Goal: Task Accomplishment & Management: Use online tool/utility

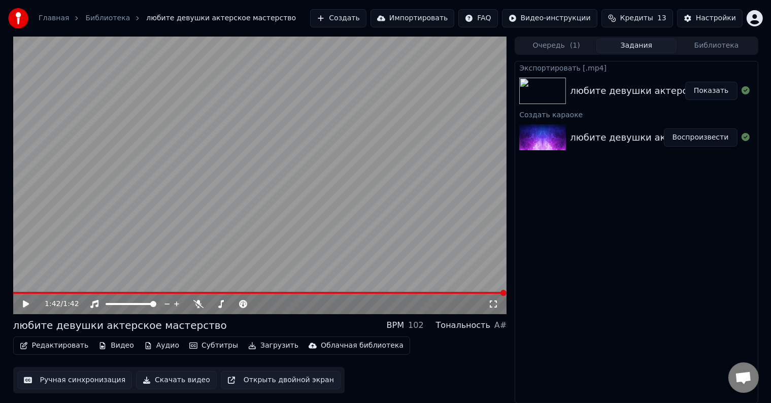
click at [49, 14] on link "Главная" at bounding box center [54, 18] width 30 height 10
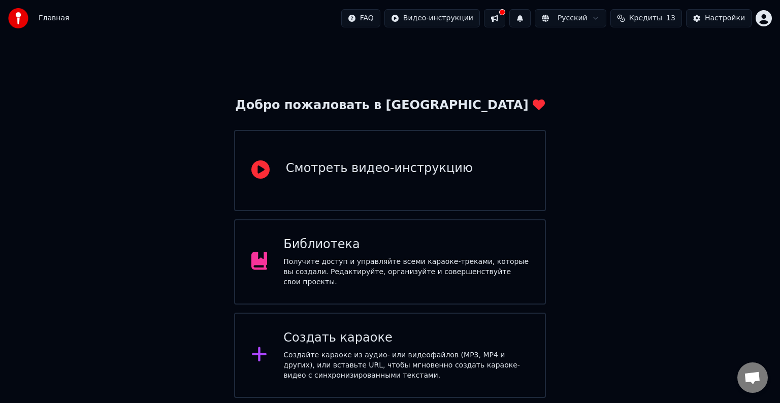
click at [322, 323] on div "Создать караоке Создайте караоке из аудио- или видеофайлов (MP3, MP4 и других),…" at bounding box center [390, 355] width 312 height 85
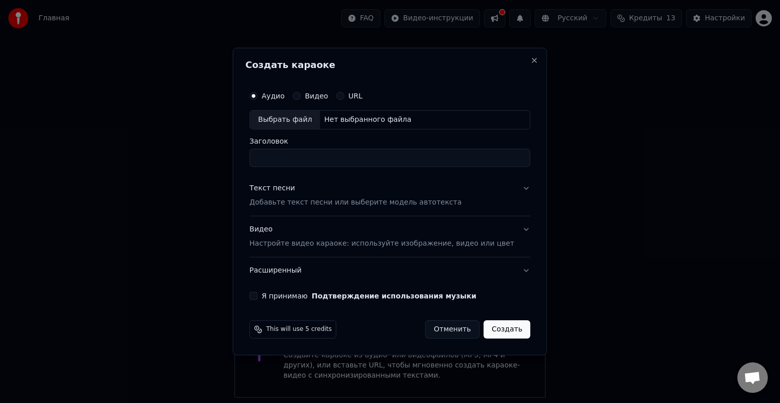
click at [327, 194] on div "Текст песни Добавьте текст песни или выберите модель автотекста" at bounding box center [355, 195] width 212 height 24
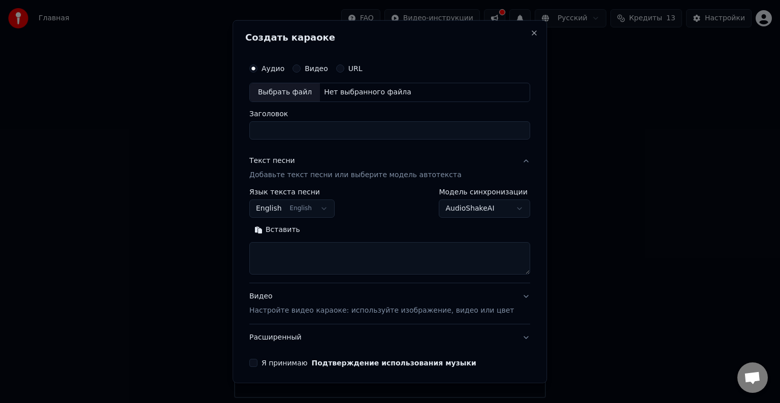
click at [314, 253] on textarea at bounding box center [389, 258] width 281 height 32
paste textarea "**********"
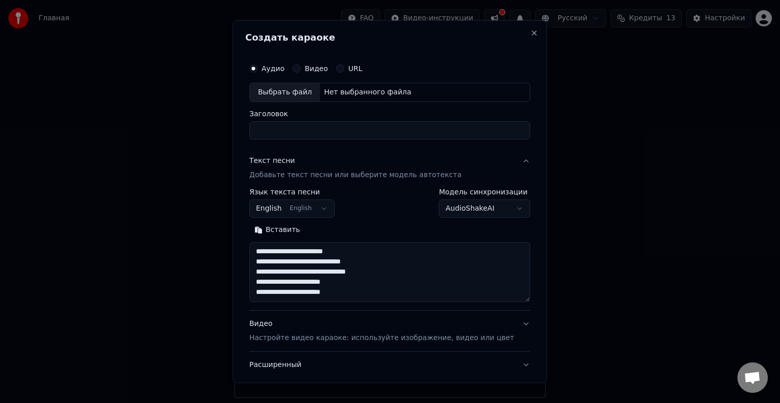
scroll to position [22, 0]
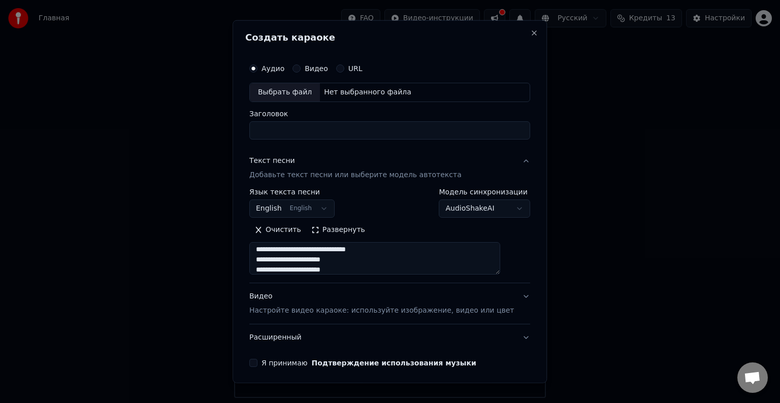
type textarea "**********"
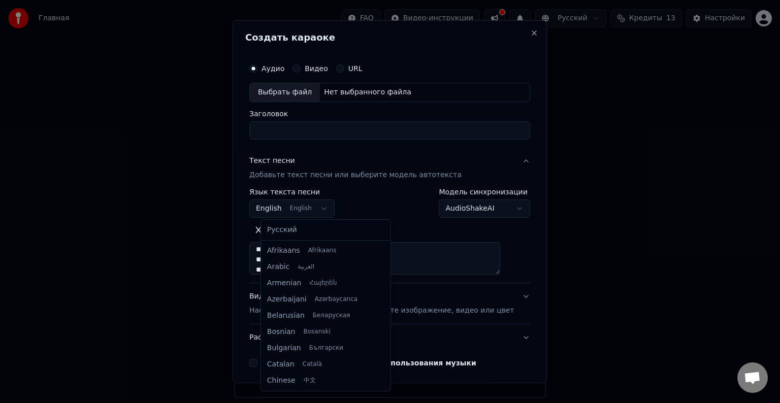
scroll to position [81, 0]
click at [314, 210] on body "Главная FAQ Видео-инструкции Русский Кредиты 13 Настройки Добро пожаловать в Yo…" at bounding box center [390, 199] width 780 height 398
select select "**"
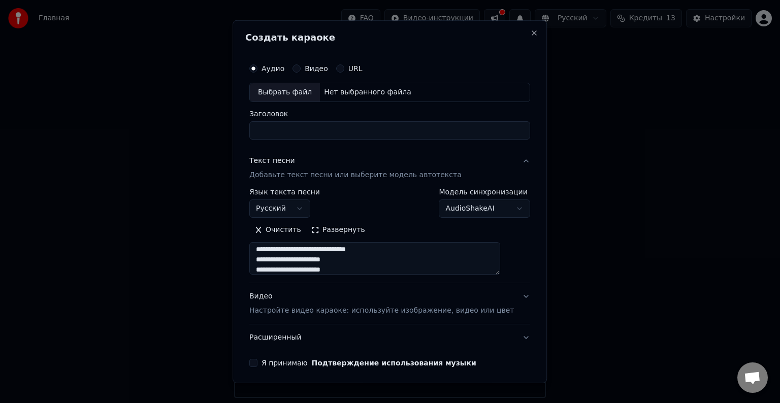
click at [314, 258] on textarea "**********" at bounding box center [374, 258] width 251 height 32
click at [380, 268] on textarea "**********" at bounding box center [374, 258] width 251 height 32
paste textarea "**********"
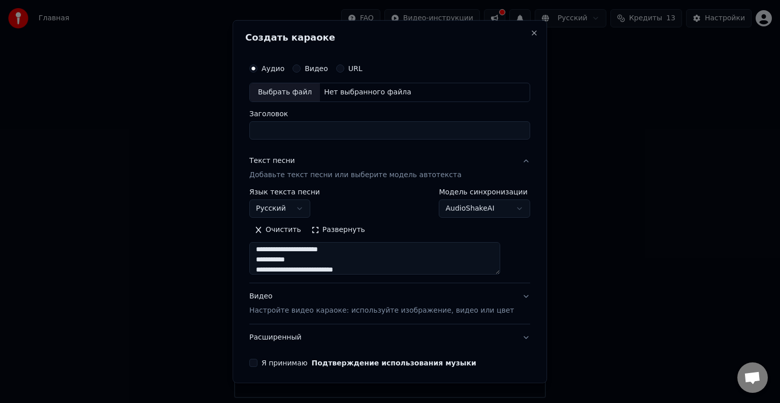
scroll to position [104, 0]
paste textarea "**********"
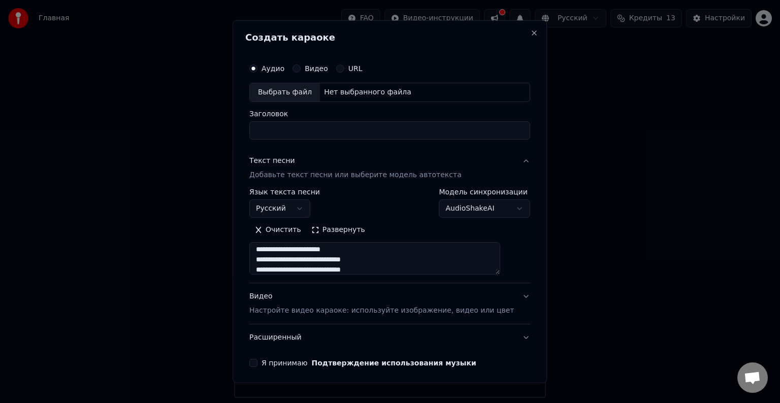
click at [390, 273] on textarea "**********" at bounding box center [374, 258] width 251 height 32
paste textarea "**********"
type textarea "**********"
click at [319, 293] on div "Видео Настройте видео караоке: используйте изображение, видео или цвет" at bounding box center [381, 303] width 265 height 24
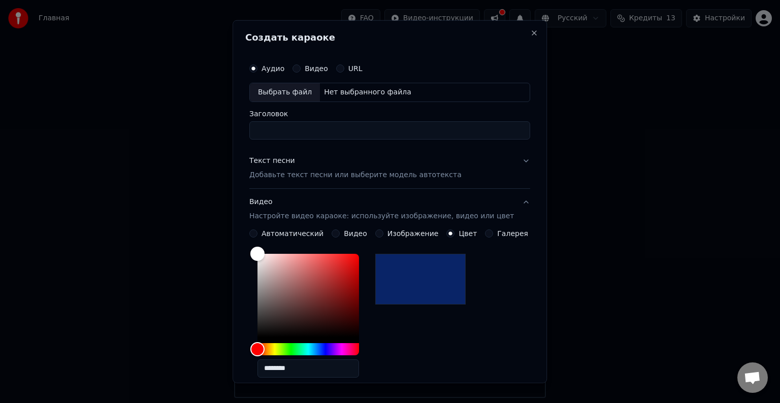
click at [511, 206] on button "Видео Настройте видео караоке: используйте изображение, видео или цвет" at bounding box center [389, 209] width 281 height 41
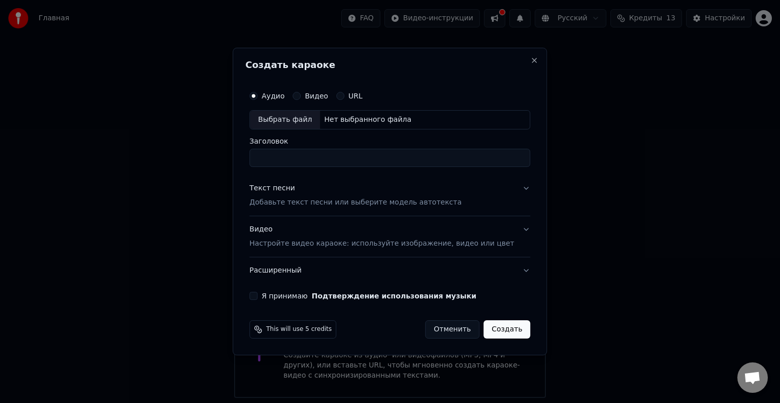
click at [267, 112] on div "Выбрать файл" at bounding box center [285, 120] width 70 height 18
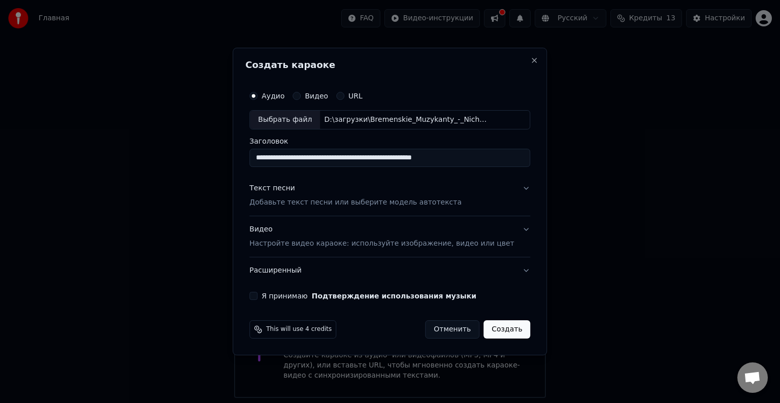
drag, startPoint x: 499, startPoint y: 156, endPoint x: 210, endPoint y: 114, distance: 291.4
click at [210, 114] on body "**********" at bounding box center [390, 199] width 780 height 398
type input "**********"
click at [257, 292] on button "Я принимаю Подтверждение использования музыки" at bounding box center [253, 296] width 8 height 8
click at [426, 191] on div "Текст песни Добавьте текст песни или выберите модель автотекста" at bounding box center [355, 195] width 212 height 24
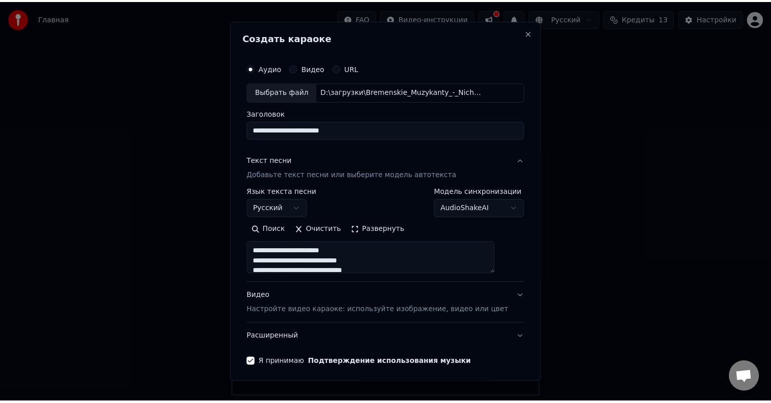
scroll to position [39, 0]
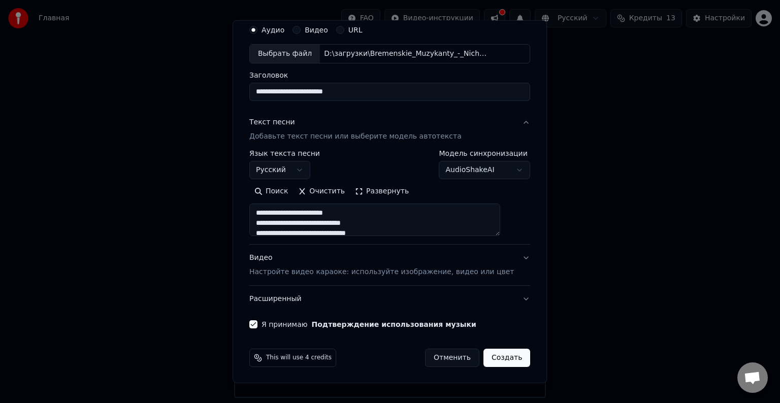
click at [490, 359] on button "Создать" at bounding box center [506, 358] width 47 height 18
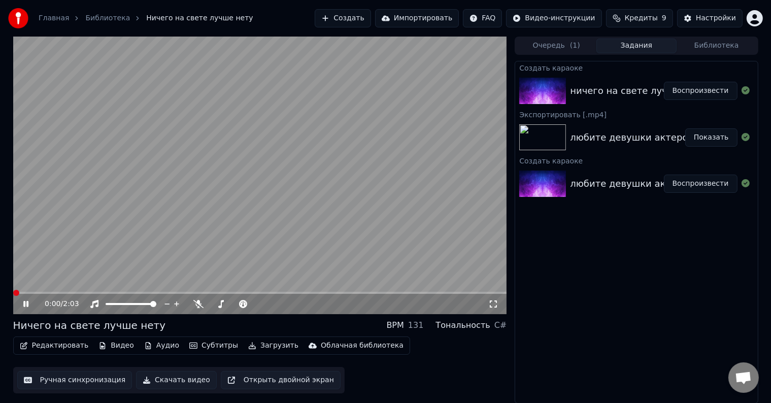
click at [13, 292] on span at bounding box center [13, 293] width 0 height 2
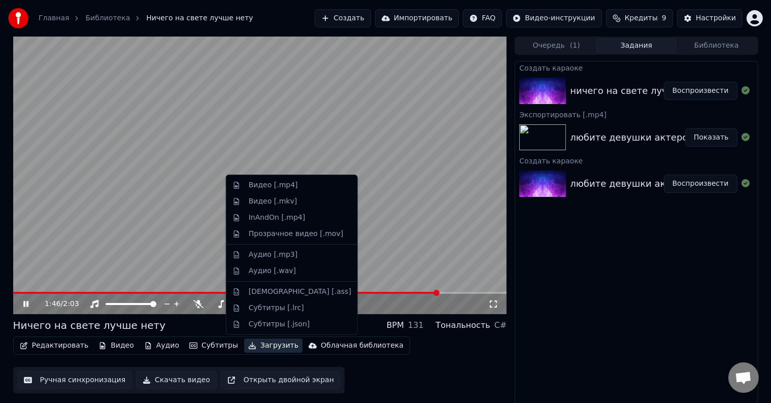
click at [244, 345] on button "Загрузить" at bounding box center [273, 346] width 58 height 14
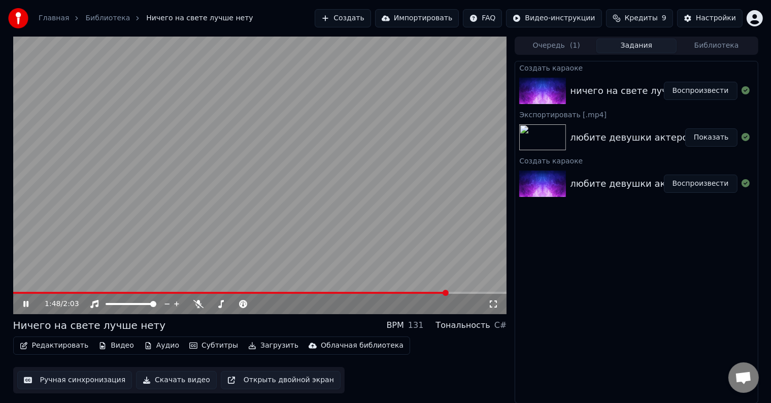
click at [160, 380] on button "Скачать видео" at bounding box center [176, 380] width 81 height 18
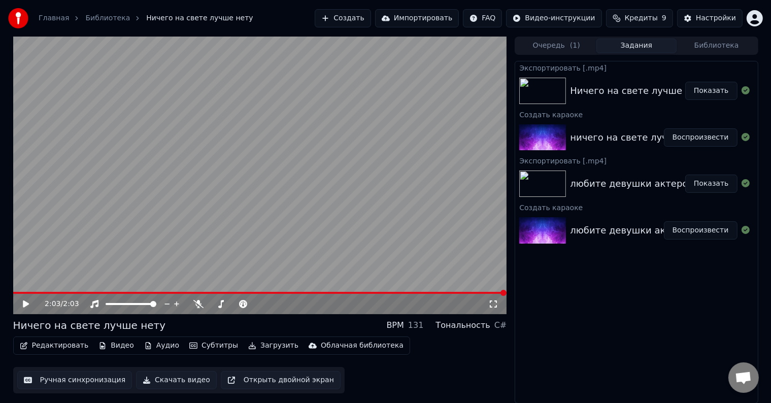
click at [696, 90] on button "Показать" at bounding box center [711, 91] width 52 height 18
click at [703, 98] on button "Показать" at bounding box center [711, 91] width 52 height 18
click at [91, 14] on link "Библиотека" at bounding box center [107, 18] width 45 height 10
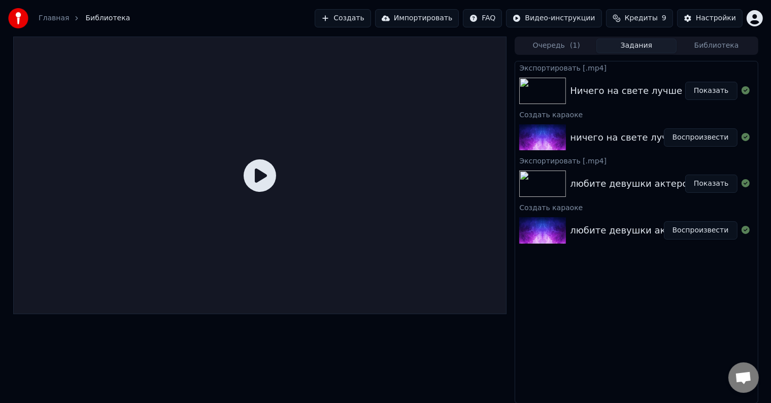
click at [49, 21] on link "Главная" at bounding box center [54, 18] width 30 height 10
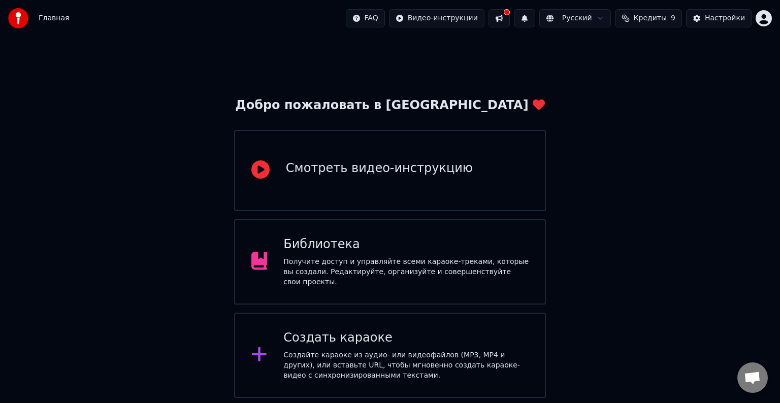
click at [342, 330] on div "Создать караоке" at bounding box center [405, 338] width 245 height 16
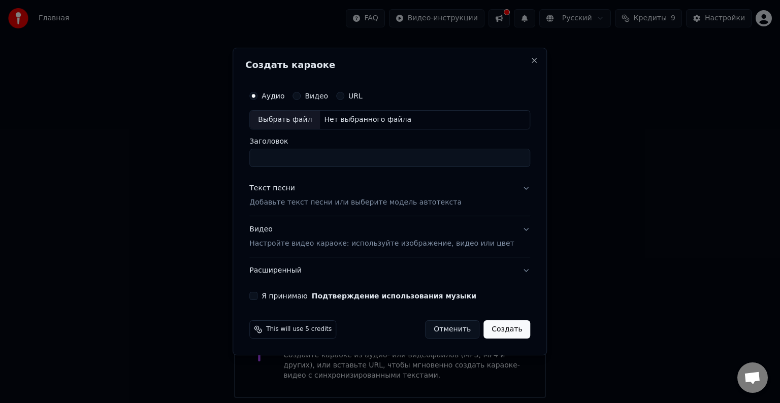
click at [329, 192] on div "Текст песни Добавьте текст песни или выберите модель автотекста" at bounding box center [355, 195] width 212 height 24
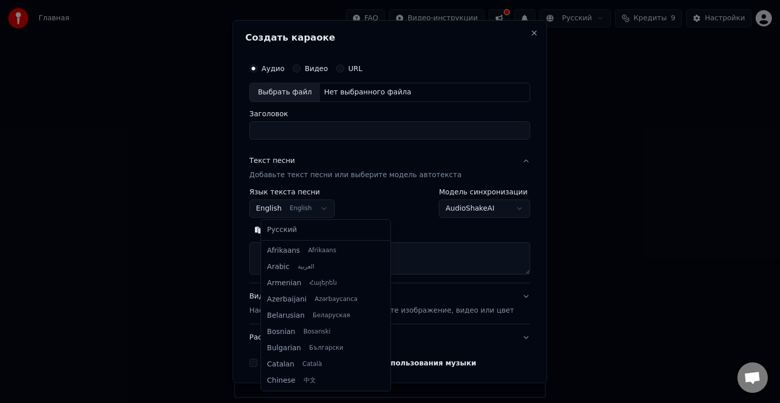
scroll to position [81, 0]
click at [307, 206] on body "Главная FAQ Видео-инструкции Русский Кредиты 9 Настройки Добро пожаловать в You…" at bounding box center [390, 199] width 780 height 398
select select "**"
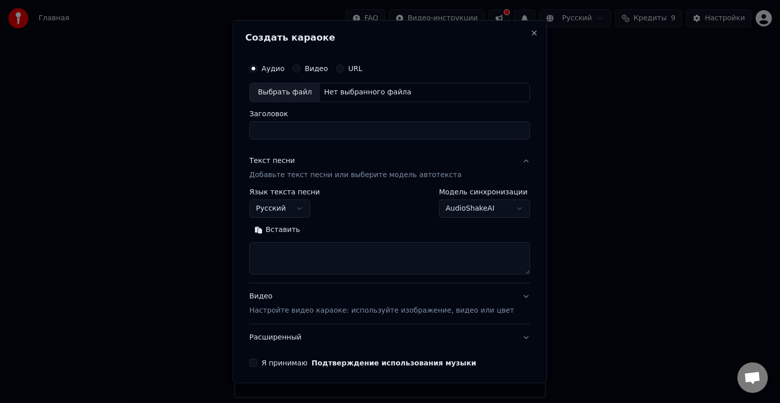
paste textarea "**********"
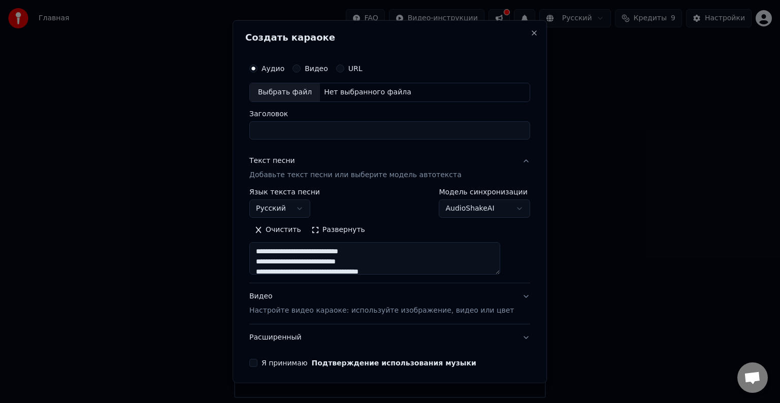
scroll to position [12, 0]
click at [296, 256] on textarea "**********" at bounding box center [374, 258] width 251 height 32
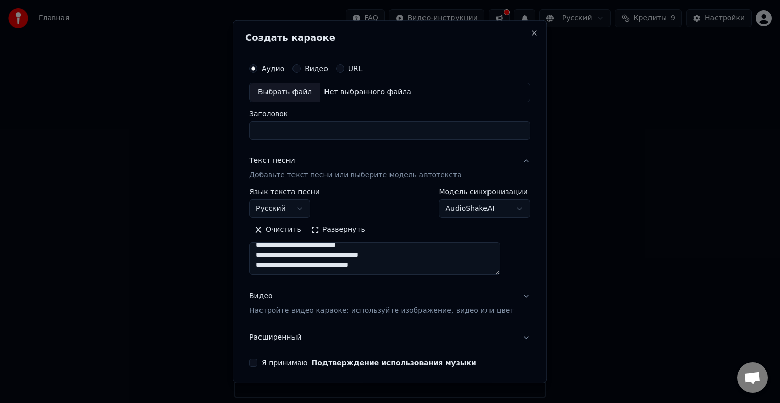
scroll to position [0, 0]
paste textarea "**********"
click at [376, 268] on textarea "**********" at bounding box center [374, 258] width 251 height 32
paste textarea "**********"
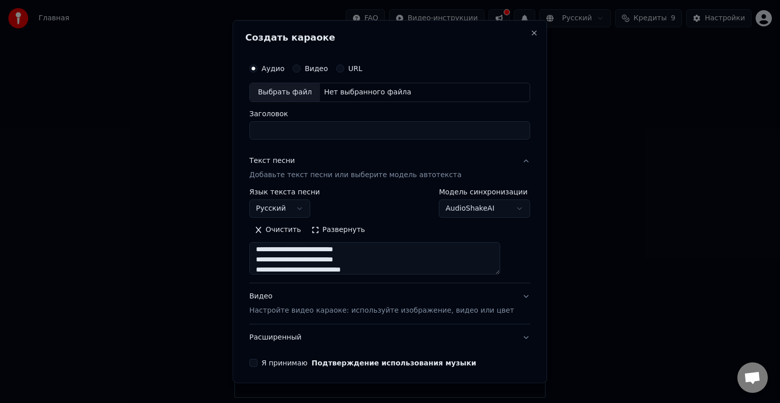
scroll to position [114, 0]
paste textarea "**********"
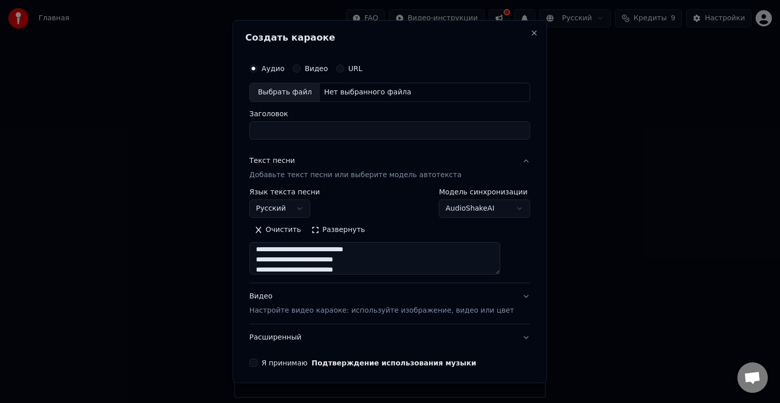
click at [276, 246] on textarea "**********" at bounding box center [374, 258] width 251 height 32
type textarea "**********"
click at [283, 95] on div "Выбрать файл" at bounding box center [285, 92] width 70 height 18
drag, startPoint x: 390, startPoint y: 138, endPoint x: 252, endPoint y: 124, distance: 138.8
click at [252, 124] on div "**********" at bounding box center [390, 201] width 314 height 363
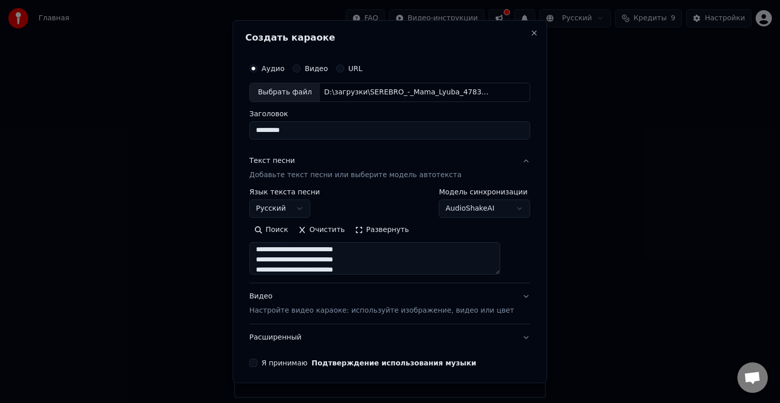
scroll to position [39, 0]
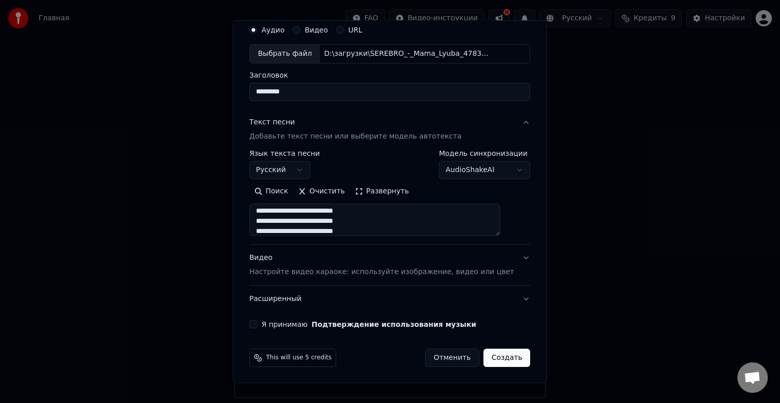
type input "*********"
click at [257, 325] on button "Я принимаю Подтверждение использования музыки" at bounding box center [253, 324] width 8 height 8
click at [447, 296] on button "Расширенный" at bounding box center [389, 299] width 281 height 26
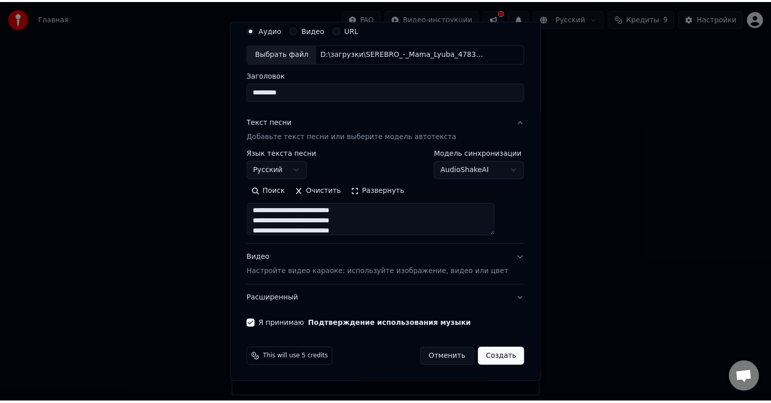
scroll to position [0, 0]
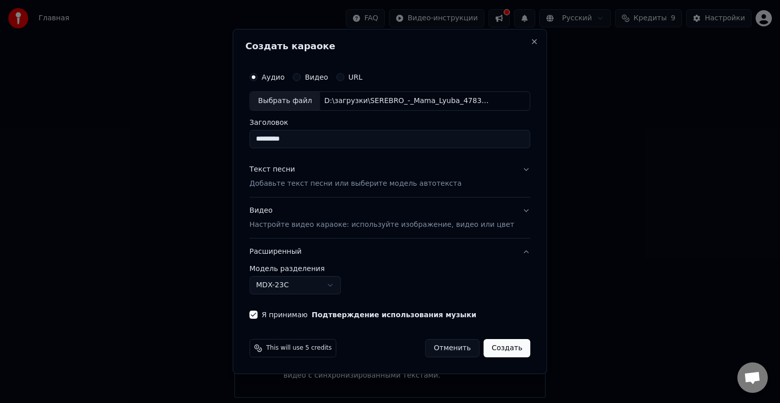
click at [452, 244] on button "Расширенный" at bounding box center [389, 252] width 281 height 26
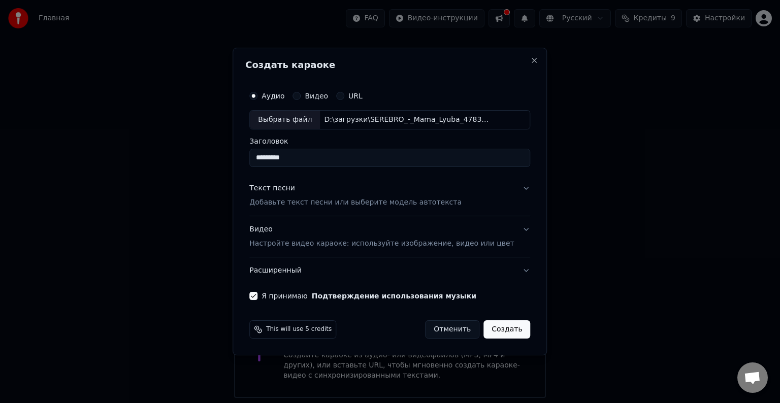
click at [501, 333] on button "Создать" at bounding box center [506, 329] width 47 height 18
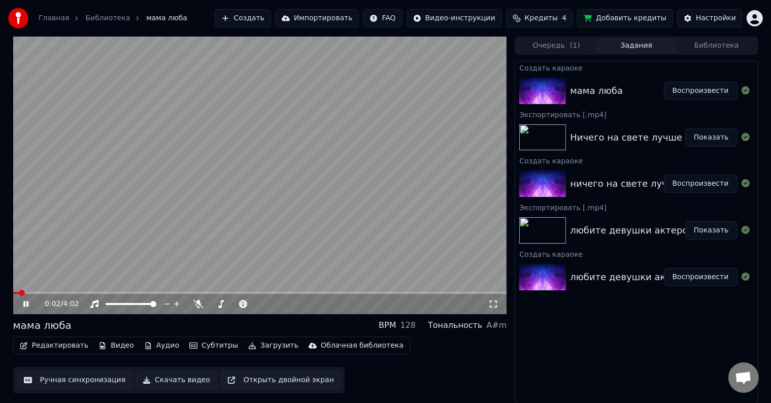
click at [373, 214] on video at bounding box center [260, 176] width 494 height 278
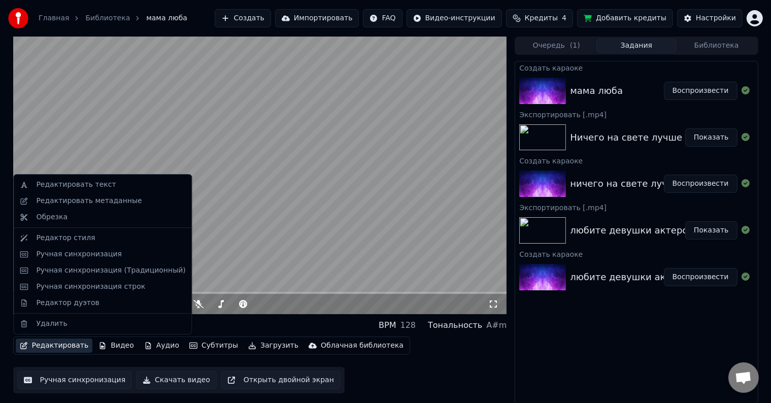
click at [55, 346] on button "Редактировать" at bounding box center [54, 346] width 77 height 14
click at [63, 191] on div "Редактировать текст" at bounding box center [103, 185] width 174 height 16
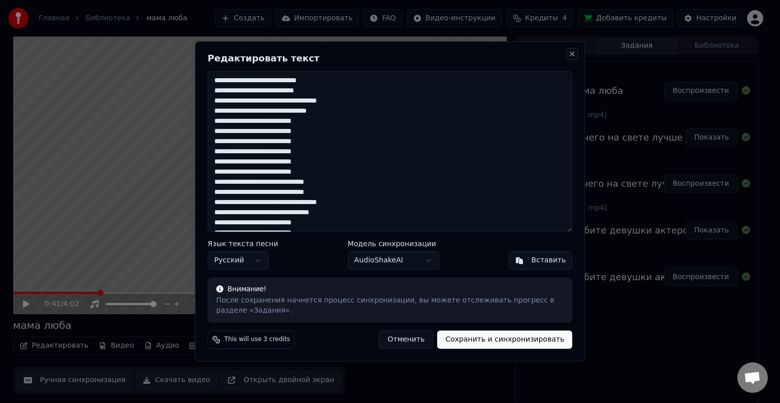
click at [569, 55] on button "Close" at bounding box center [572, 54] width 8 height 8
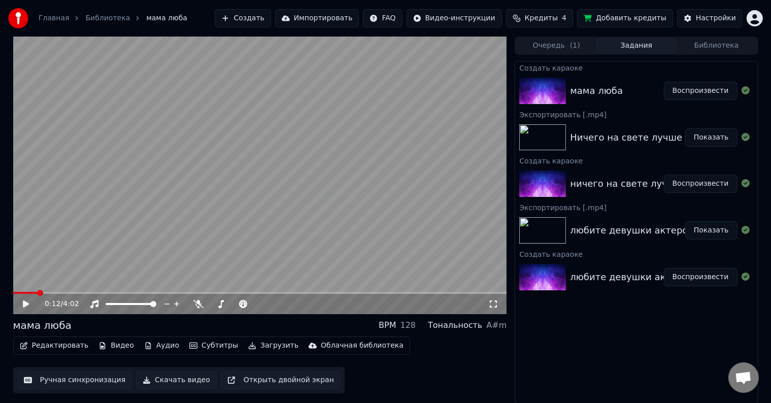
click at [37, 292] on span at bounding box center [25, 293] width 24 height 2
click at [65, 292] on span at bounding box center [260, 293] width 494 height 2
click at [183, 377] on button "Скачать видео" at bounding box center [176, 380] width 81 height 18
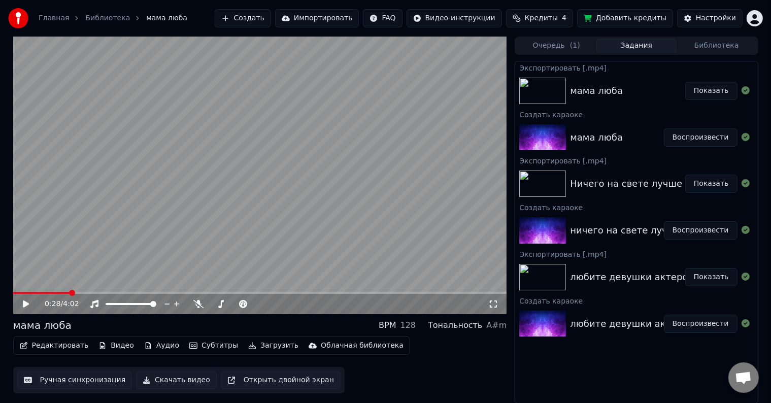
click at [719, 88] on button "Показать" at bounding box center [711, 91] width 52 height 18
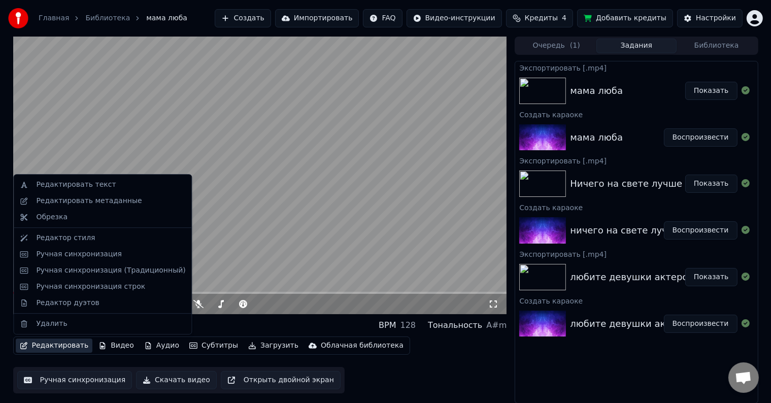
click at [47, 342] on button "Редактировать" at bounding box center [54, 346] width 77 height 14
click at [78, 196] on div "Редактировать метаданные" at bounding box center [89, 201] width 106 height 10
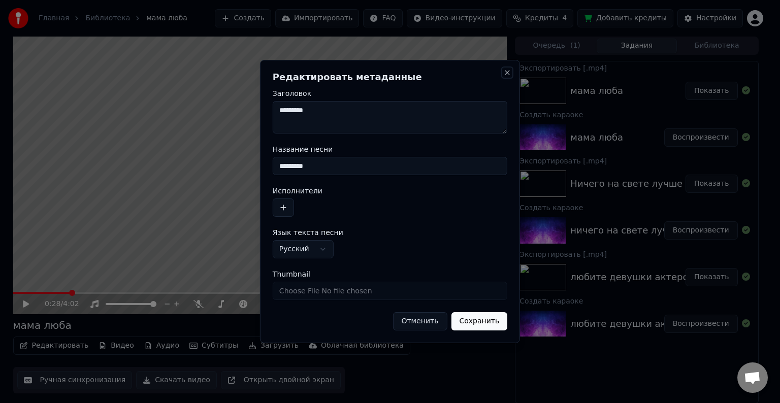
click at [508, 73] on button "Close" at bounding box center [507, 73] width 8 height 8
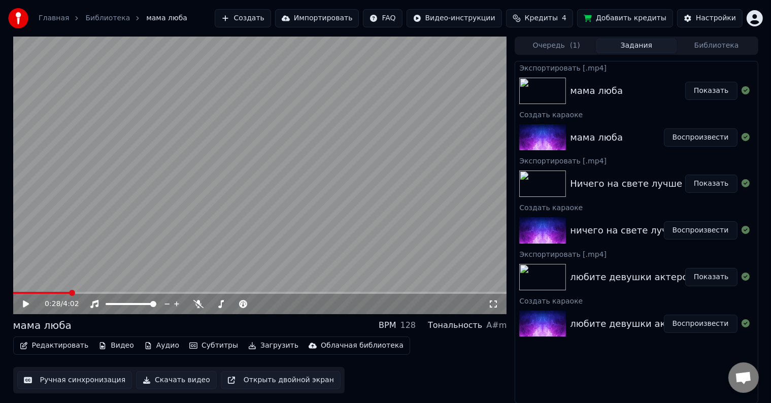
click at [49, 341] on button "Редактировать" at bounding box center [54, 346] width 77 height 14
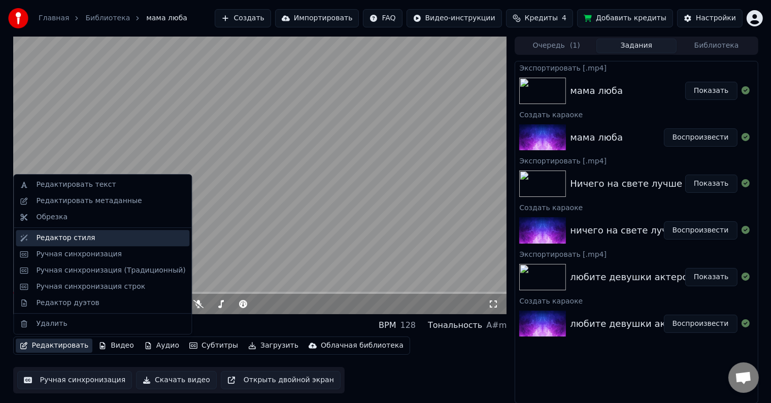
click at [66, 232] on div "Редактор стиля" at bounding box center [103, 238] width 174 height 16
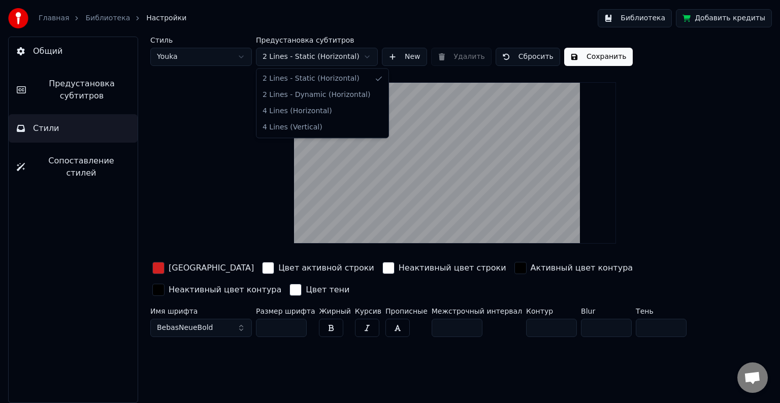
click at [296, 57] on html "Главная Библиотека Настройки Библиотека Добавить кредиты Общий Предустановка су…" at bounding box center [390, 201] width 780 height 403
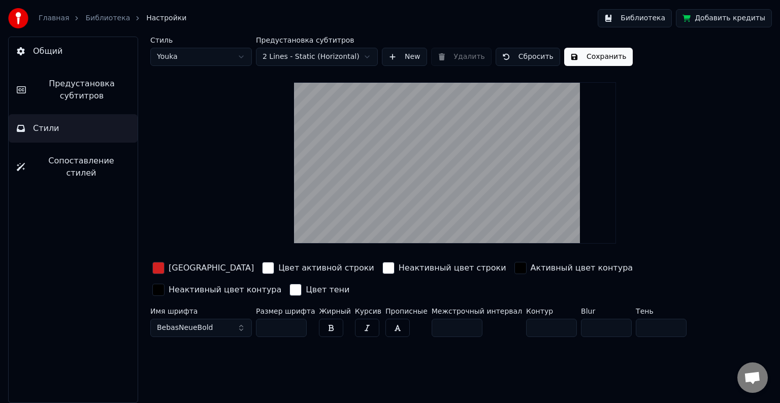
click at [296, 57] on html "Главная Библиотека Настройки Библиотека Добавить кредиты Общий Предустановка су…" at bounding box center [390, 201] width 780 height 403
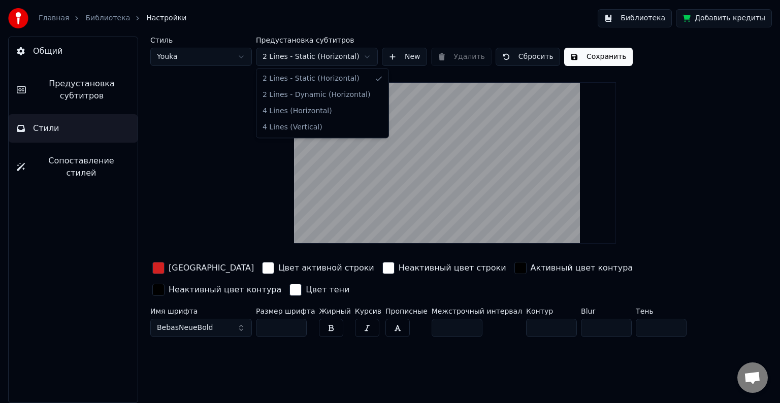
click at [296, 57] on html "Главная Библиотека Настройки Библиотека Добавить кредиты Общий Предустановка су…" at bounding box center [390, 201] width 780 height 403
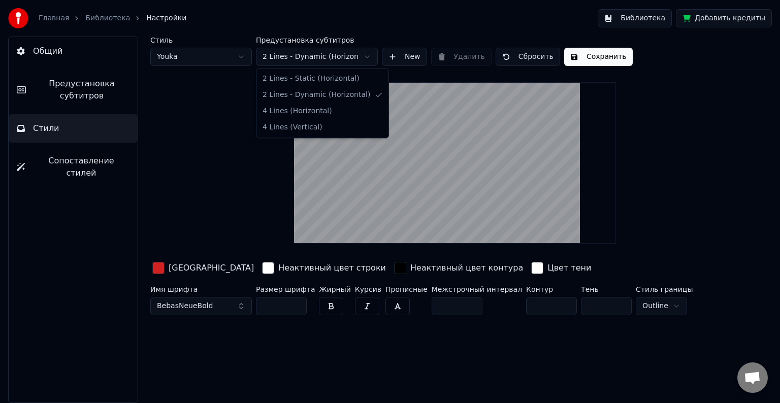
click at [304, 60] on html "Главная Библиотека Настройки Библиотека Добавить кредиты Общий Предустановка су…" at bounding box center [390, 201] width 780 height 403
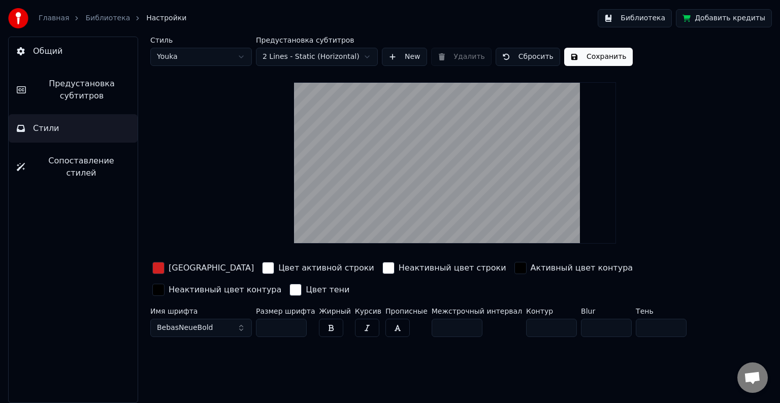
click at [65, 63] on button "Общий" at bounding box center [73, 51] width 129 height 28
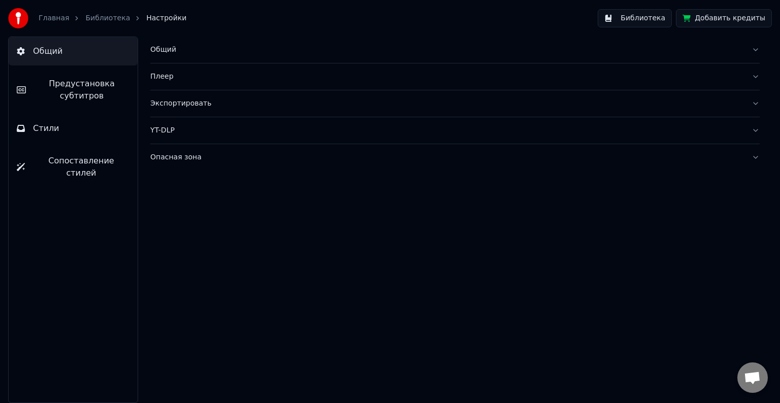
click at [251, 59] on button "Общий" at bounding box center [454, 50] width 609 height 26
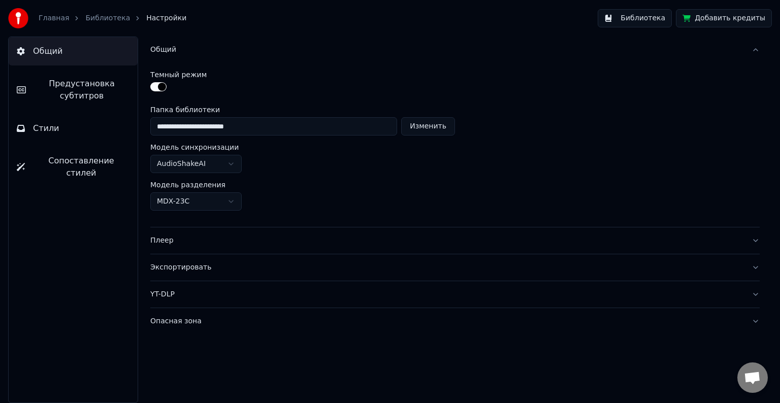
click at [242, 58] on button "Общий" at bounding box center [454, 50] width 609 height 26
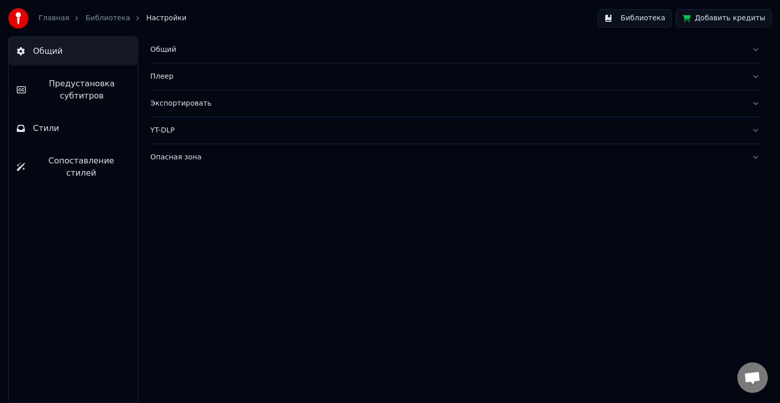
click at [241, 84] on button "Плеер" at bounding box center [454, 76] width 609 height 26
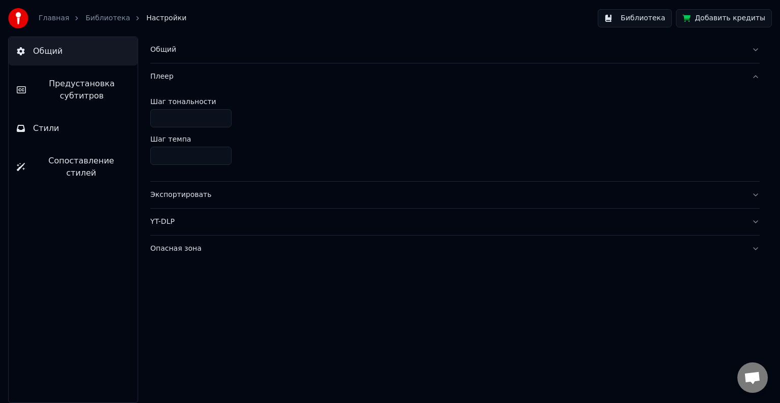
click at [241, 84] on button "Плеер" at bounding box center [454, 76] width 609 height 26
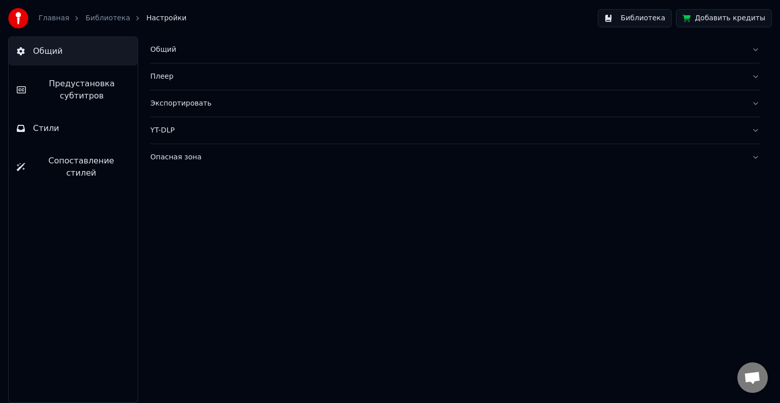
click at [70, 83] on span "Предустановка субтитров" at bounding box center [81, 90] width 95 height 24
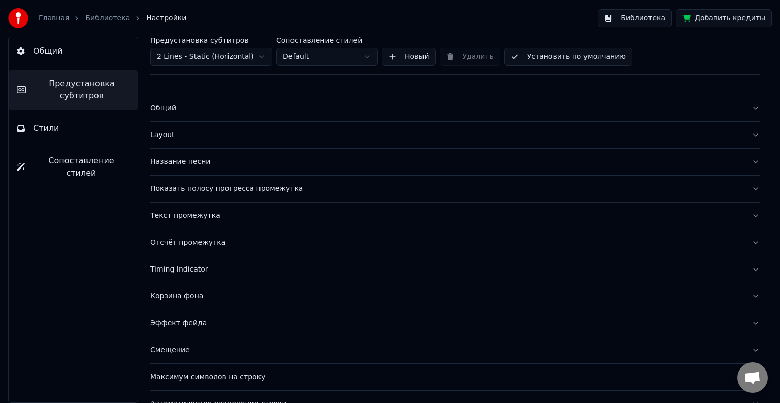
click at [259, 119] on button "Общий" at bounding box center [454, 108] width 609 height 26
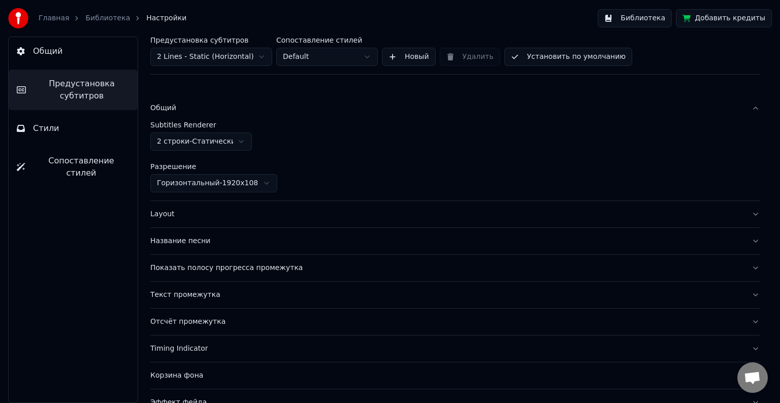
click at [259, 119] on button "Общий" at bounding box center [454, 108] width 609 height 26
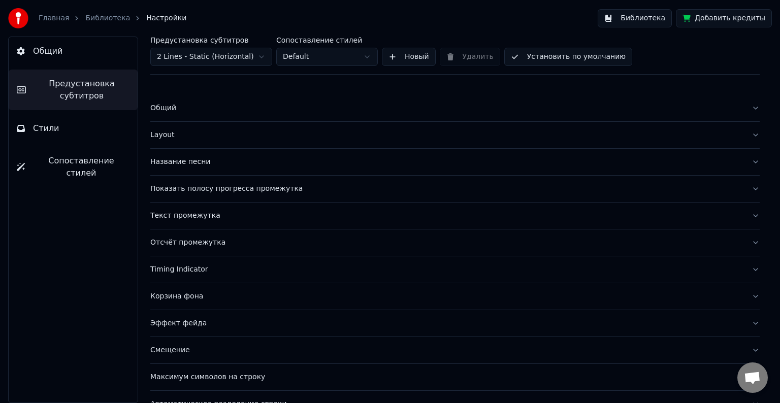
click at [241, 140] on button "Layout" at bounding box center [454, 135] width 609 height 26
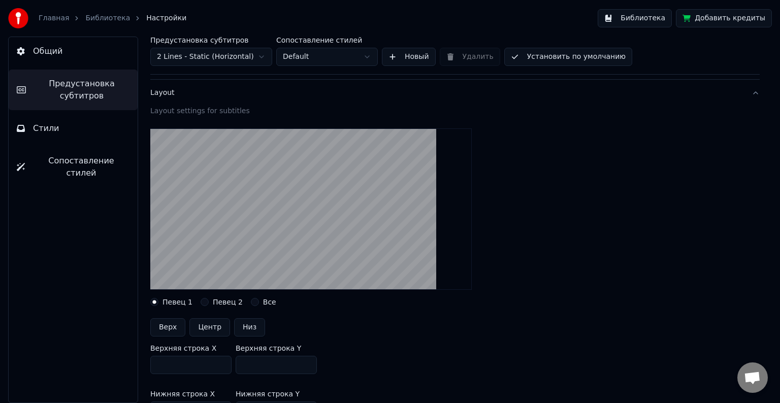
scroll to position [43, 0]
click at [201, 304] on button "Певец 2" at bounding box center [205, 302] width 8 height 8
click at [156, 304] on button "Певец 1" at bounding box center [154, 302] width 8 height 8
click at [248, 95] on div "Layout" at bounding box center [446, 92] width 593 height 10
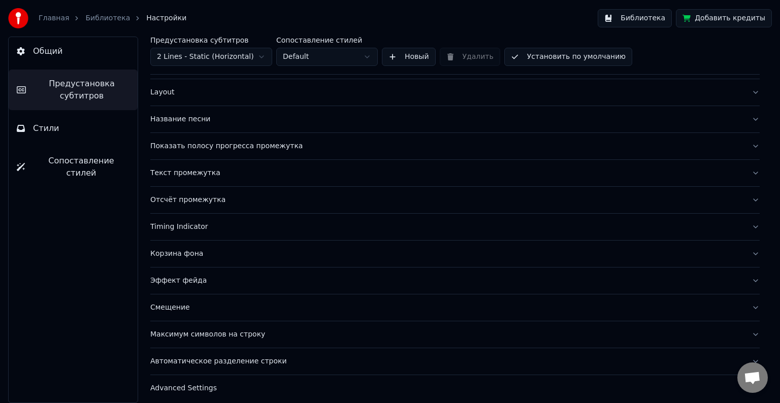
scroll to position [48, 0]
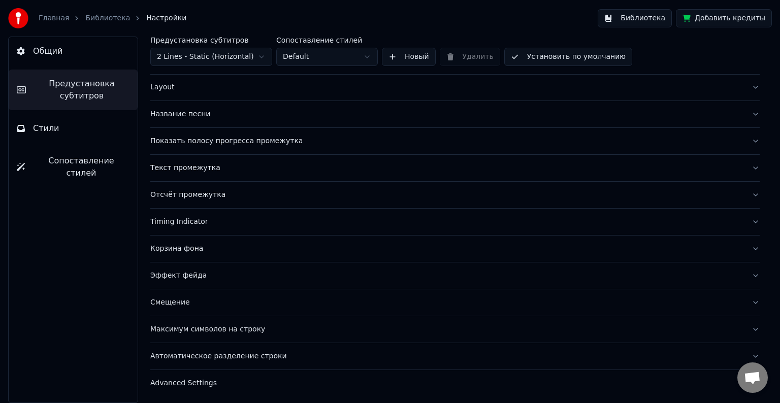
click at [282, 283] on button "Эффект фейда" at bounding box center [454, 275] width 609 height 26
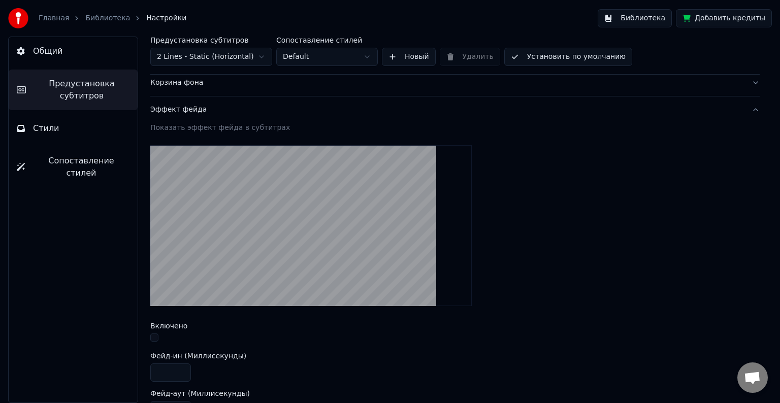
scroll to position [210, 0]
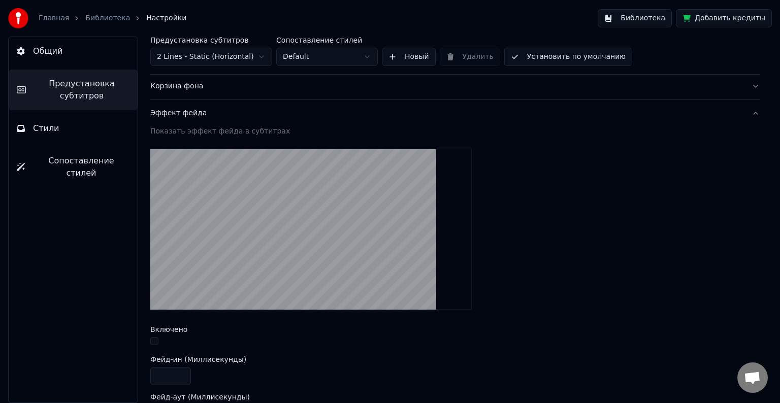
click at [258, 111] on div "Эффект фейда" at bounding box center [446, 113] width 593 height 10
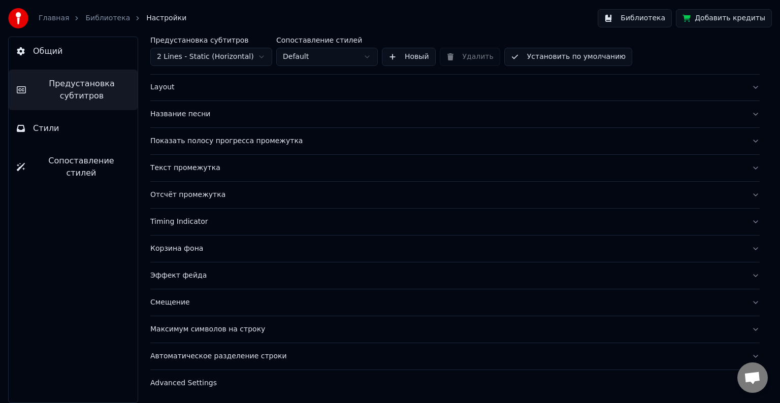
click at [296, 353] on div "Автоматическое разделение строки" at bounding box center [446, 356] width 593 height 10
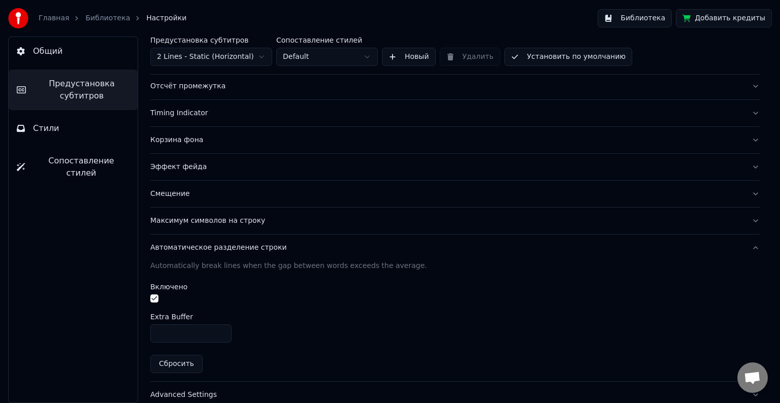
scroll to position [168, 0]
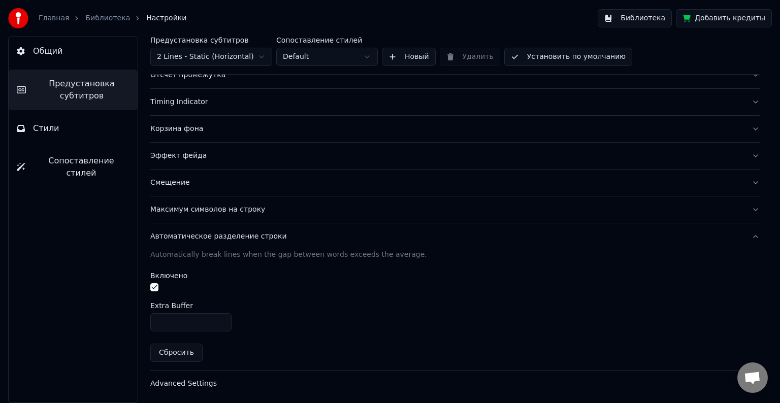
click at [331, 235] on div "Автоматическое разделение строки" at bounding box center [446, 237] width 593 height 10
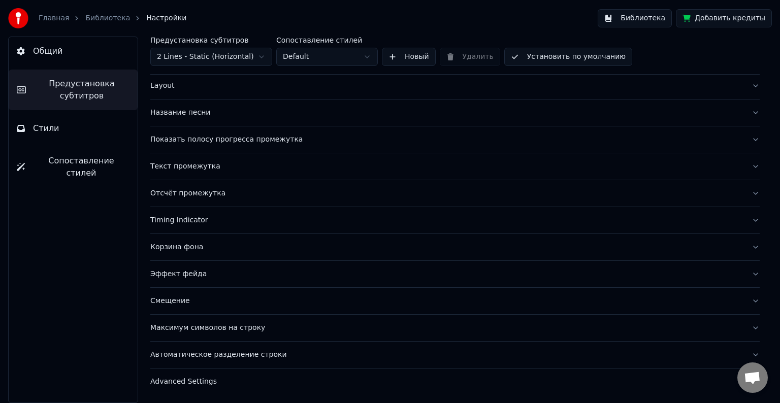
scroll to position [48, 0]
click at [289, 317] on button "Максимум символов на строку" at bounding box center [454, 329] width 609 height 26
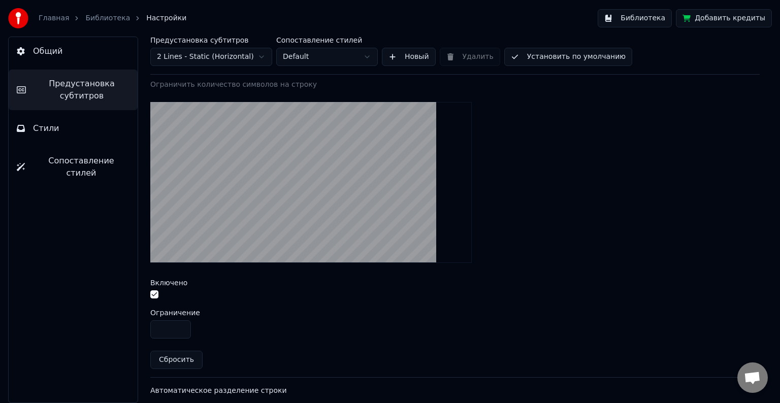
scroll to position [238, 0]
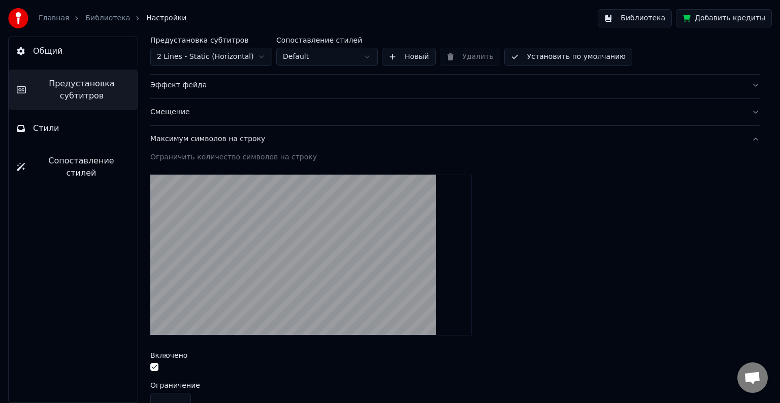
click at [282, 134] on div "Максимум символов на строку" at bounding box center [446, 139] width 593 height 10
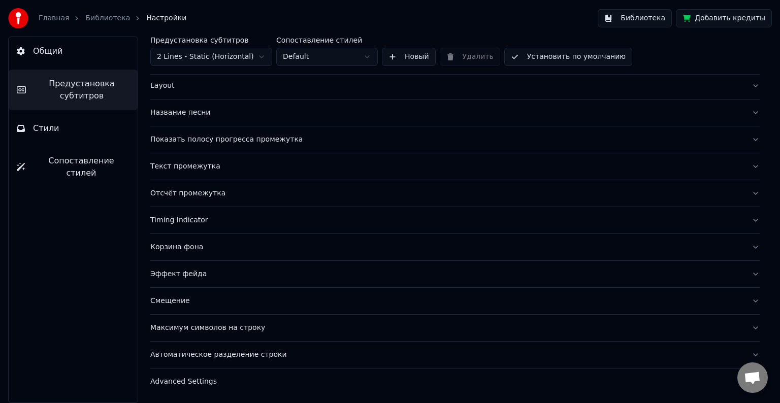
scroll to position [48, 0]
click at [266, 251] on div "Корзина фона" at bounding box center [446, 249] width 593 height 10
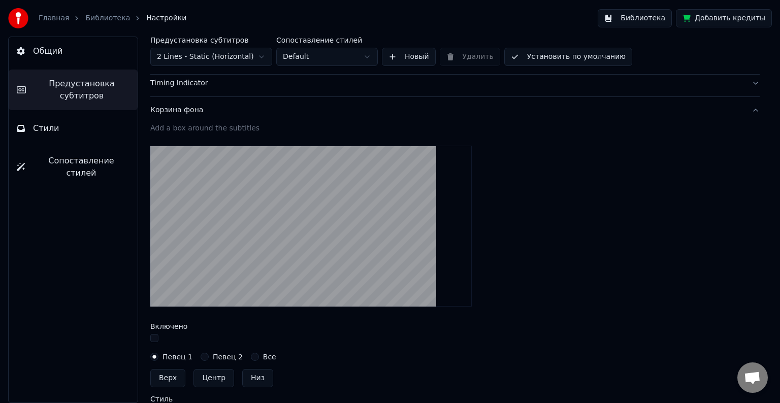
scroll to position [86, 0]
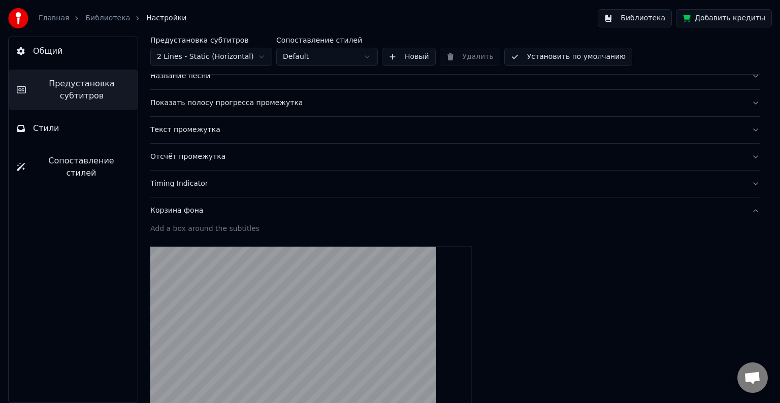
click at [248, 204] on button "Корзина фона" at bounding box center [454, 210] width 609 height 26
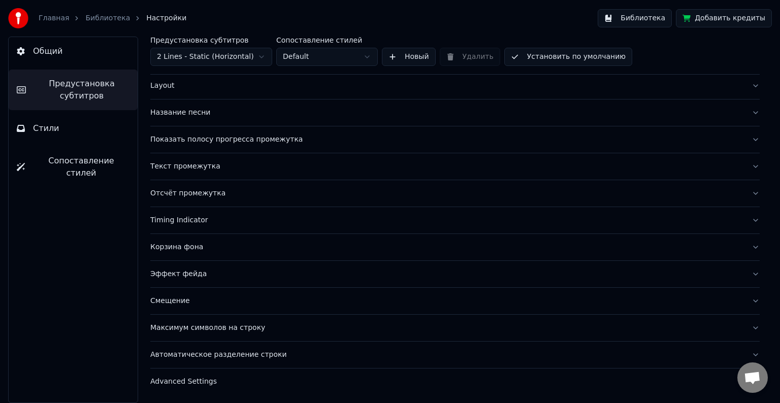
scroll to position [48, 0]
click at [239, 217] on div "Timing Indicator" at bounding box center [446, 222] width 593 height 10
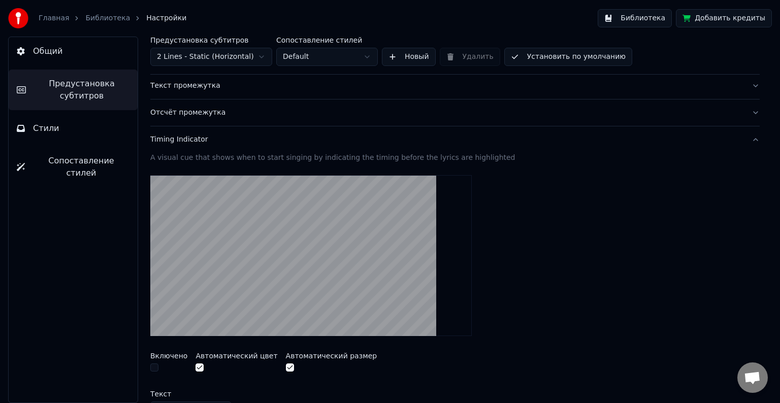
scroll to position [127, 0]
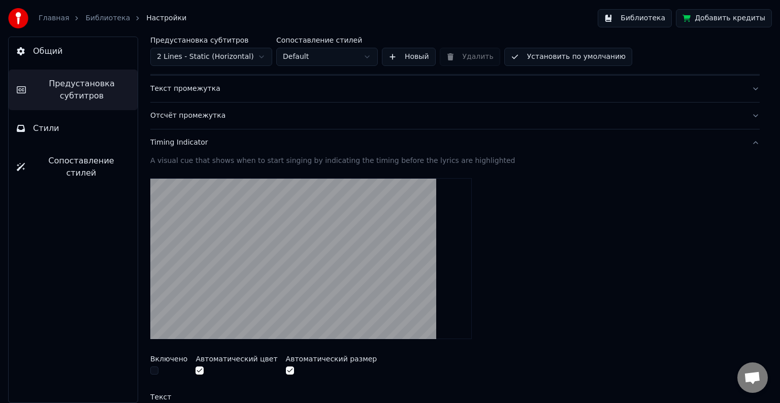
click at [230, 153] on button "Timing Indicator" at bounding box center [454, 142] width 609 height 26
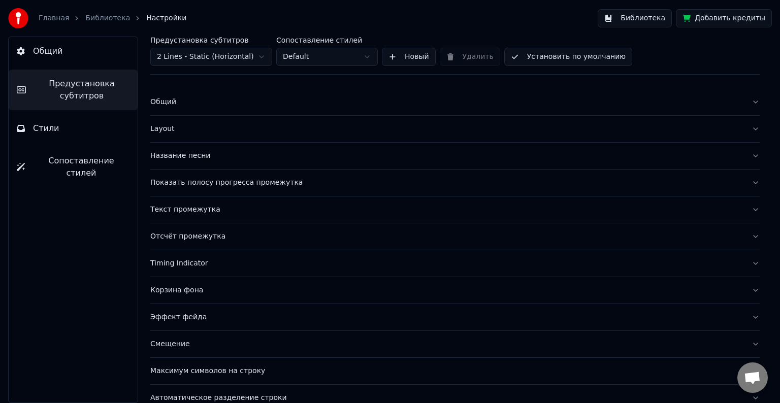
scroll to position [0, 0]
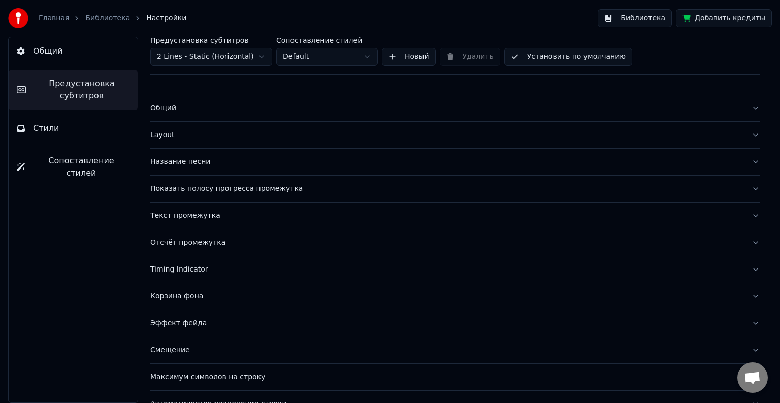
click at [252, 102] on button "Общий" at bounding box center [454, 108] width 609 height 26
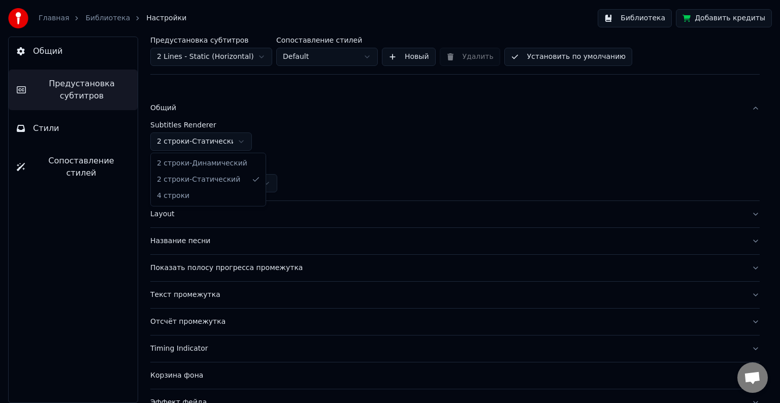
click at [237, 136] on html "Главная Библиотека Настройки Библиотека Добавить кредиты Общий Предустановка су…" at bounding box center [390, 201] width 780 height 403
click at [230, 112] on div "Общий" at bounding box center [446, 108] width 593 height 10
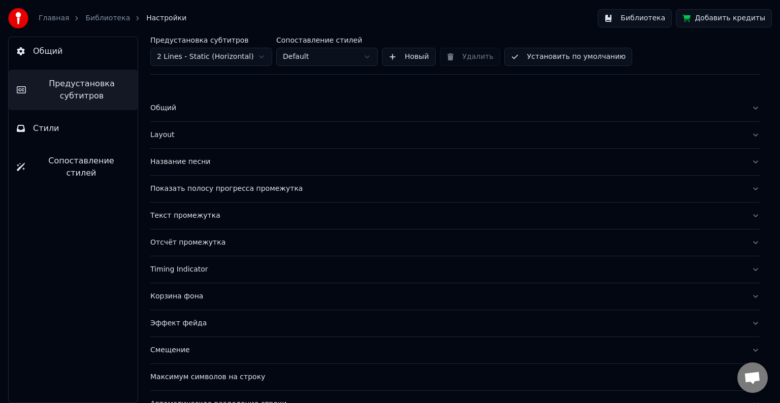
scroll to position [48, 0]
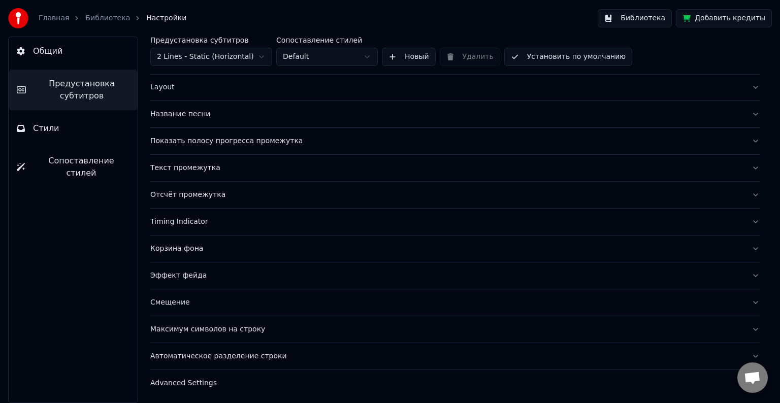
click at [72, 136] on button "Стили" at bounding box center [73, 128] width 129 height 28
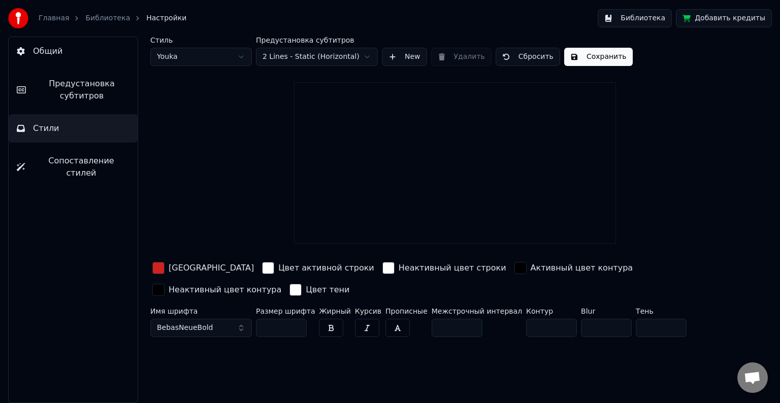
scroll to position [0, 0]
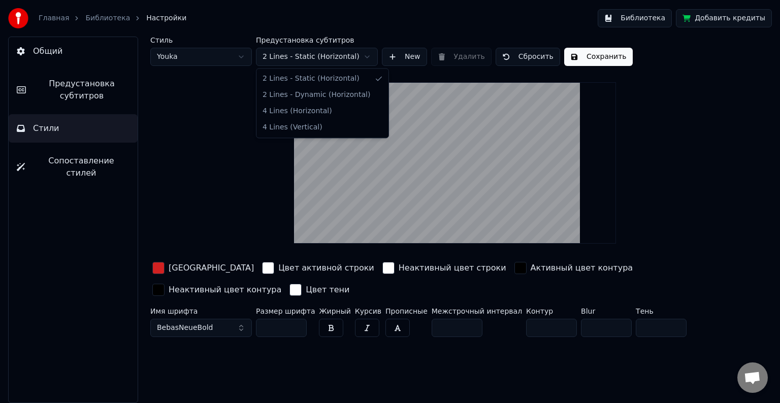
click at [308, 56] on html "Главная Библиотека Настройки Библиотека Добавить кредиты Общий Предустановка су…" at bounding box center [390, 201] width 780 height 403
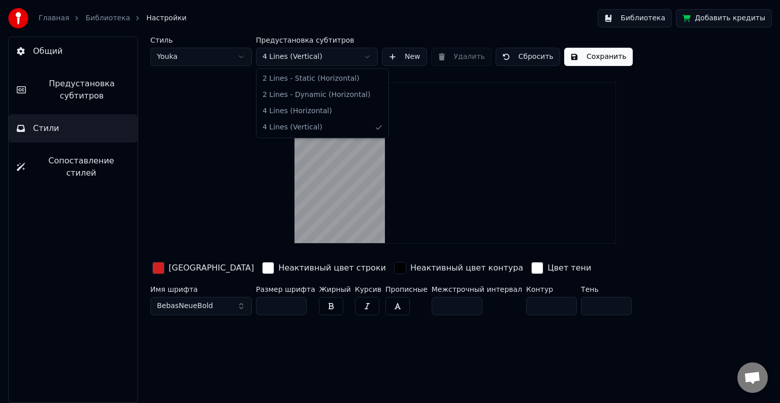
click at [307, 59] on html "Главная Библиотека Настройки Библиотека Добавить кредиты Общий Предустановка су…" at bounding box center [390, 201] width 780 height 403
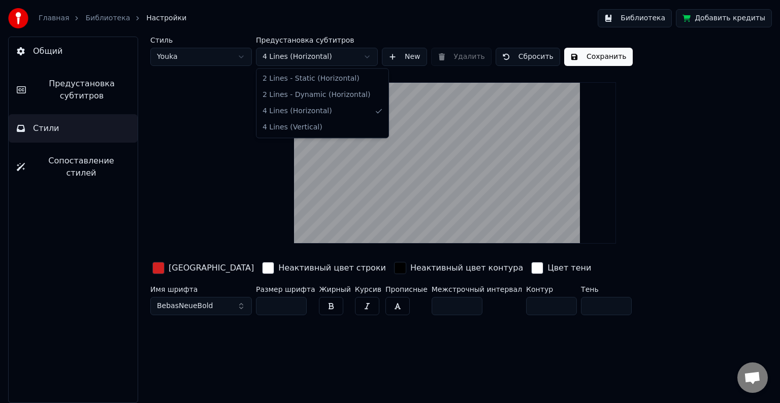
click at [319, 54] on html "Главная Библиотека Настройки Библиотека Добавить кредиты Общий Предустановка су…" at bounding box center [390, 201] width 780 height 403
click at [308, 63] on html "Главная Библиотека Настройки Библиотека Добавить кредиты Общий Предустановка су…" at bounding box center [390, 201] width 780 height 403
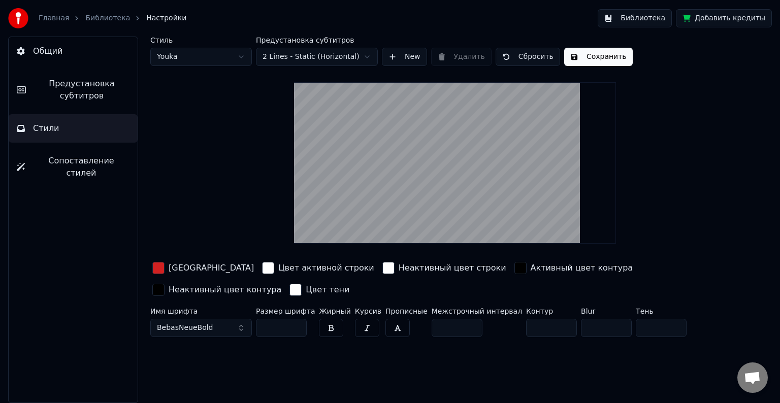
click at [75, 104] on button "Предустановка субтитров" at bounding box center [73, 90] width 129 height 41
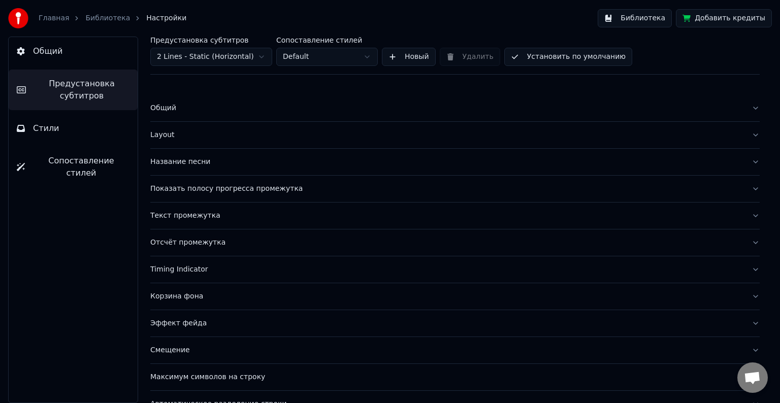
click at [188, 130] on div "Layout" at bounding box center [446, 135] width 593 height 10
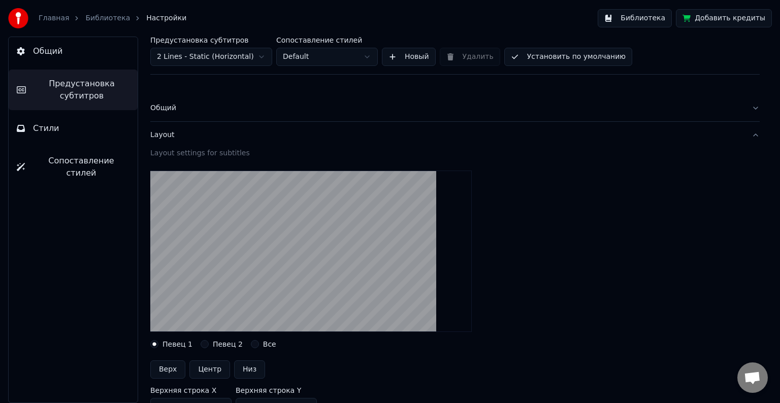
click at [191, 134] on div "Layout" at bounding box center [446, 135] width 593 height 10
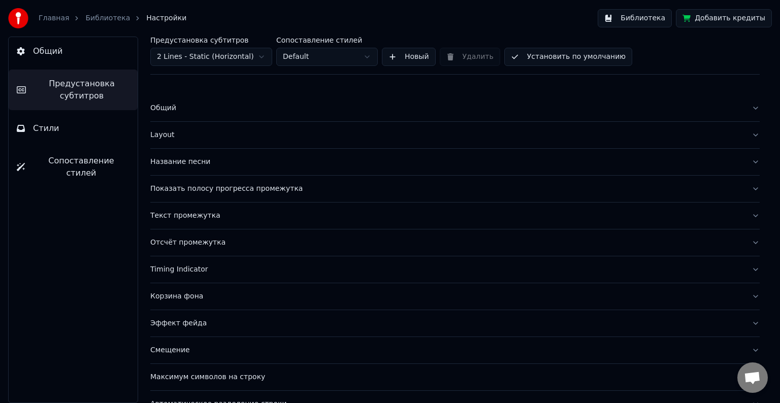
click at [201, 114] on button "Общий" at bounding box center [454, 108] width 609 height 26
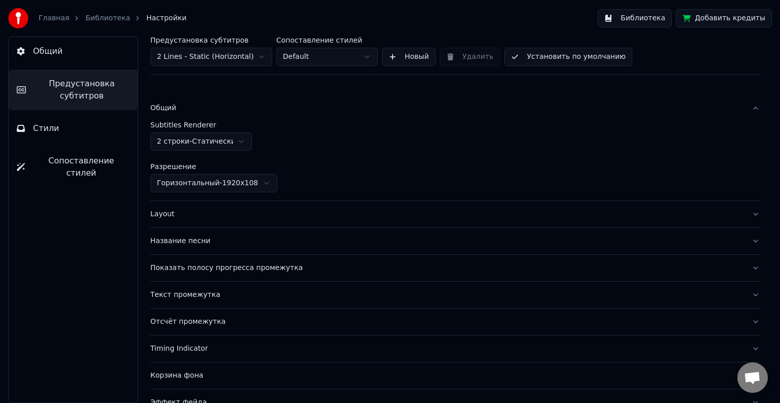
click at [201, 114] on button "Общий" at bounding box center [454, 108] width 609 height 26
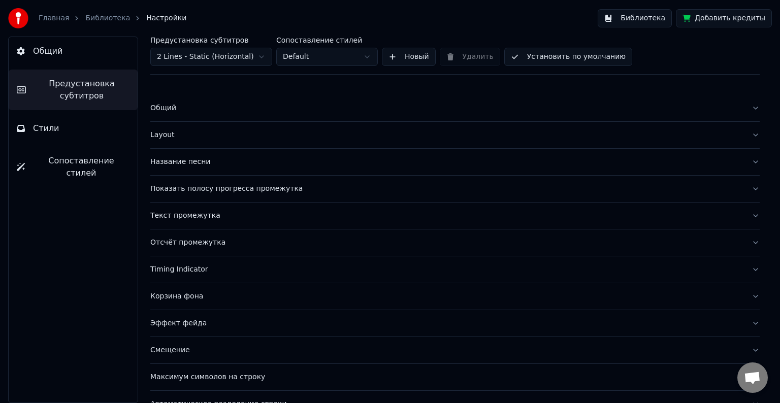
click at [288, 212] on div "Текст промежутка" at bounding box center [446, 216] width 593 height 10
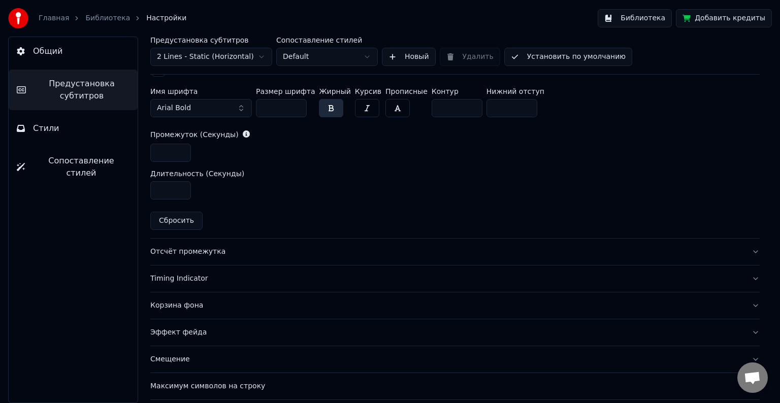
scroll to position [457, 0]
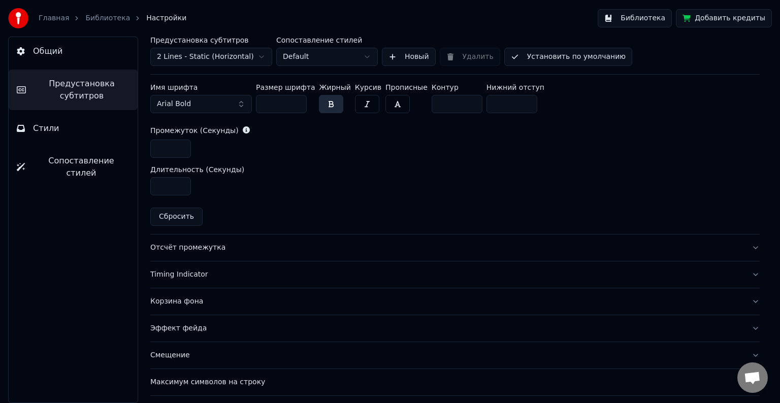
click at [269, 274] on div "Timing Indicator" at bounding box center [446, 275] width 593 height 10
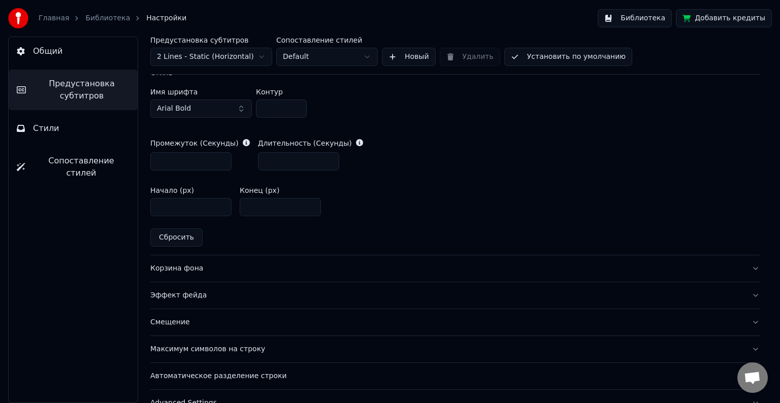
scroll to position [489, 0]
click at [259, 271] on div "Корзина фона" at bounding box center [446, 268] width 593 height 10
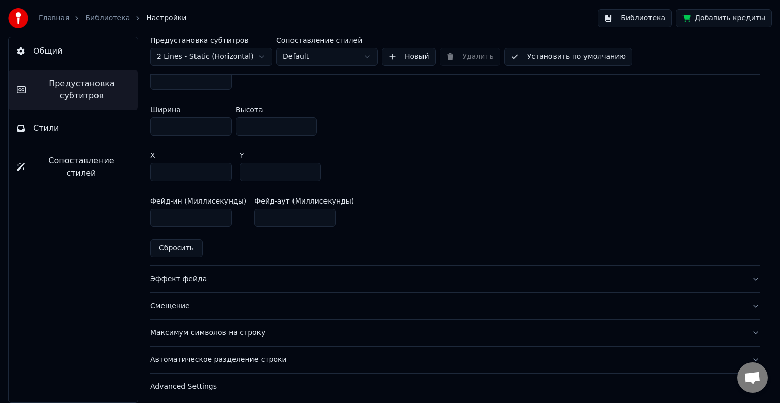
click at [259, 271] on button "Эффект фейда" at bounding box center [454, 279] width 609 height 26
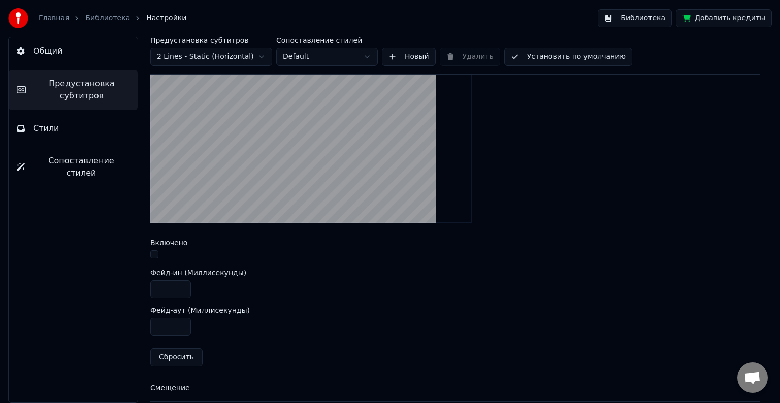
scroll to position [295, 0]
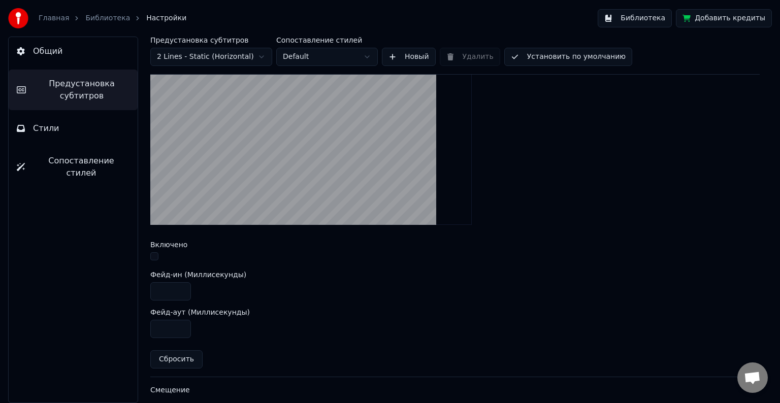
click at [155, 256] on button "button" at bounding box center [154, 256] width 8 height 8
click at [173, 288] on input "****" at bounding box center [170, 291] width 41 height 18
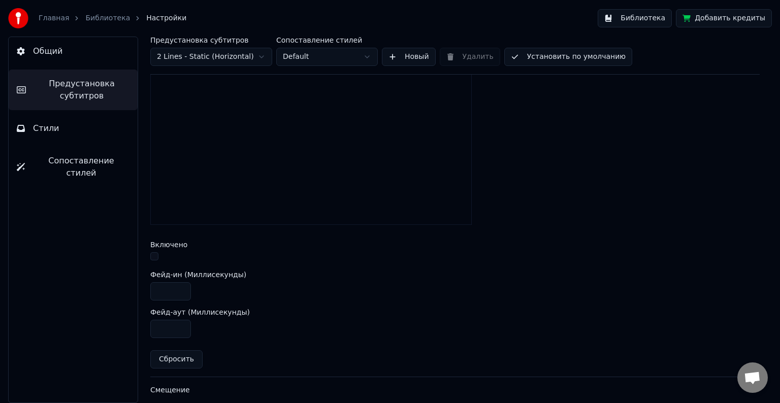
type input "****"
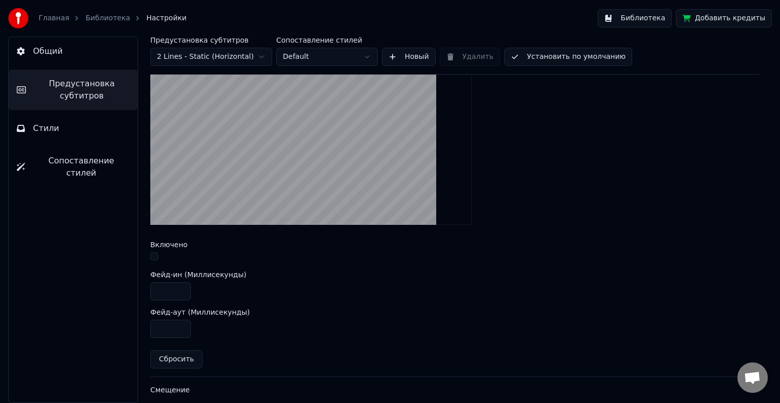
click at [171, 329] on input "***" at bounding box center [170, 329] width 41 height 18
type input "***"
click at [301, 330] on div "***" at bounding box center [454, 329] width 609 height 18
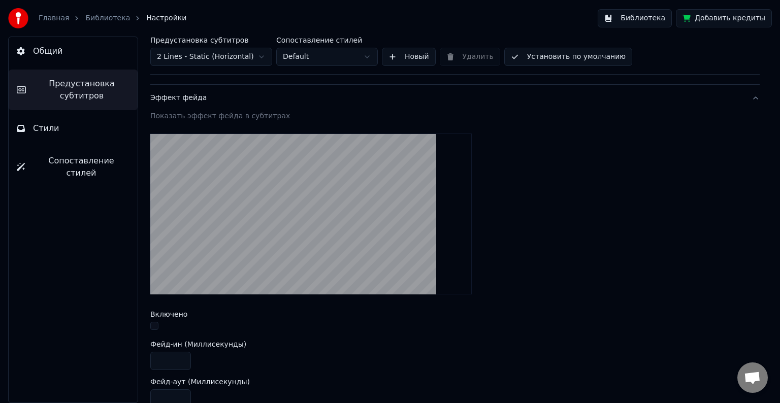
scroll to position [224, 0]
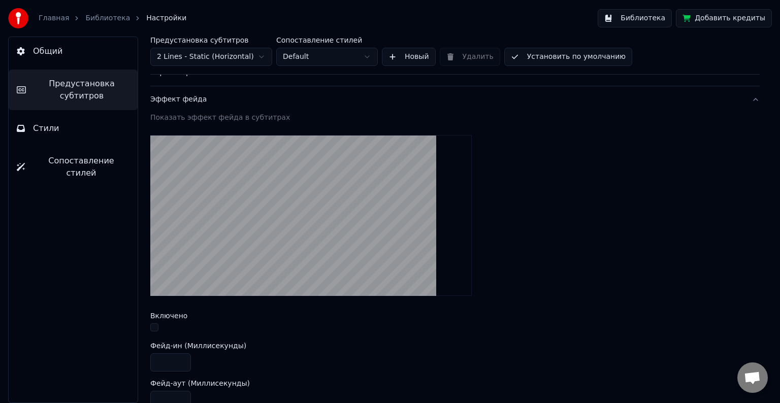
click at [277, 110] on button "Эффект фейда" at bounding box center [454, 99] width 609 height 26
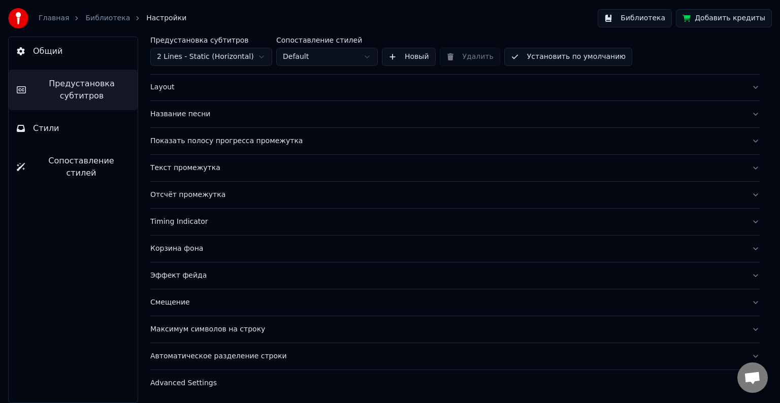
click at [261, 271] on div "Эффект фейда" at bounding box center [446, 276] width 593 height 10
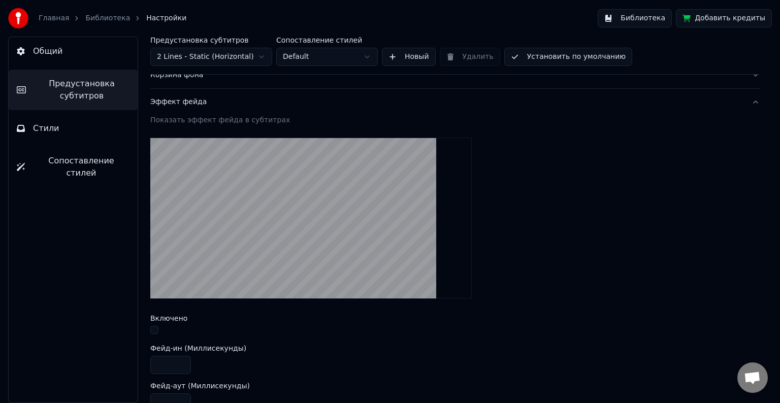
scroll to position [204, 0]
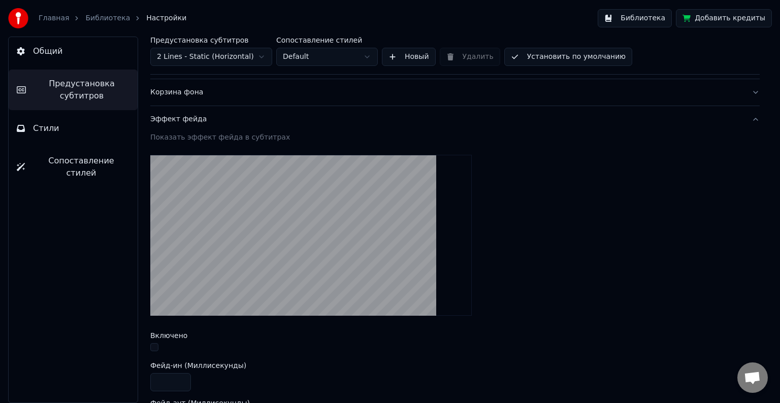
click at [268, 130] on button "Эффект фейда" at bounding box center [454, 119] width 609 height 26
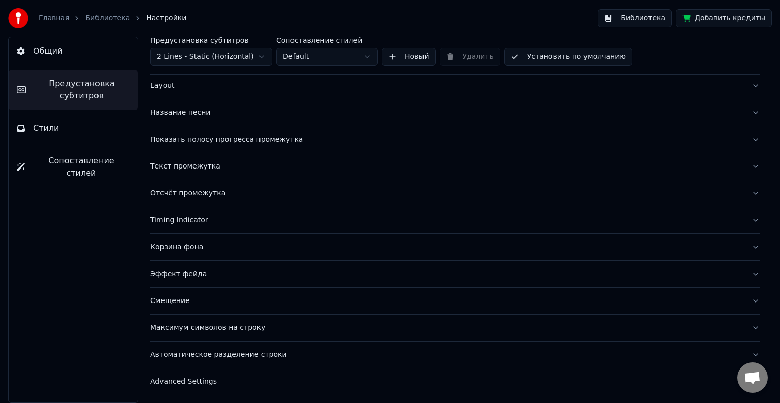
scroll to position [48, 0]
click at [241, 290] on button "Смещение" at bounding box center [454, 302] width 609 height 26
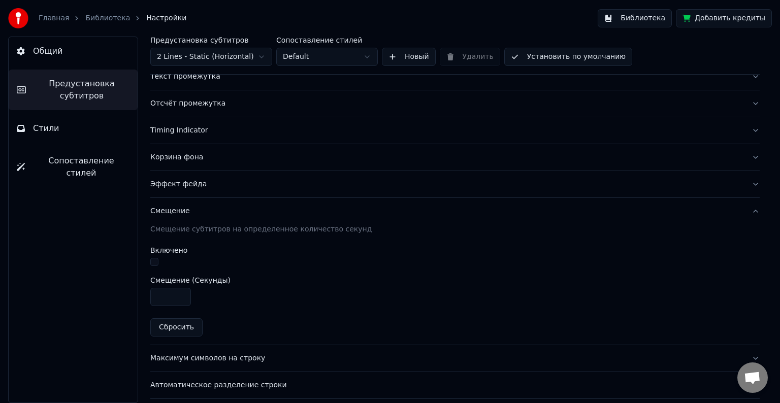
scroll to position [146, 0]
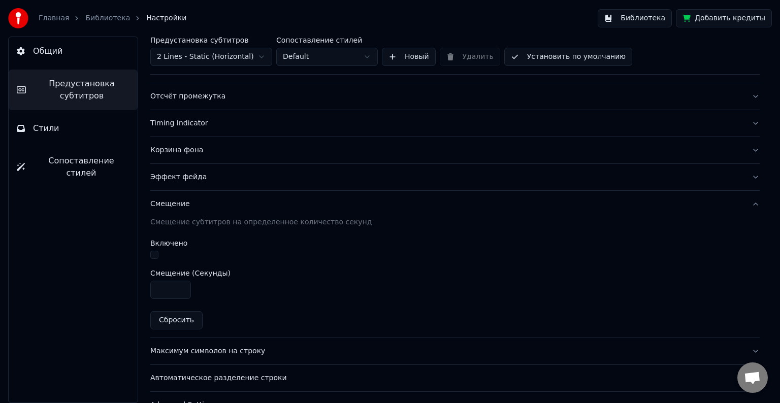
click at [225, 199] on div "Смещение" at bounding box center [446, 204] width 593 height 10
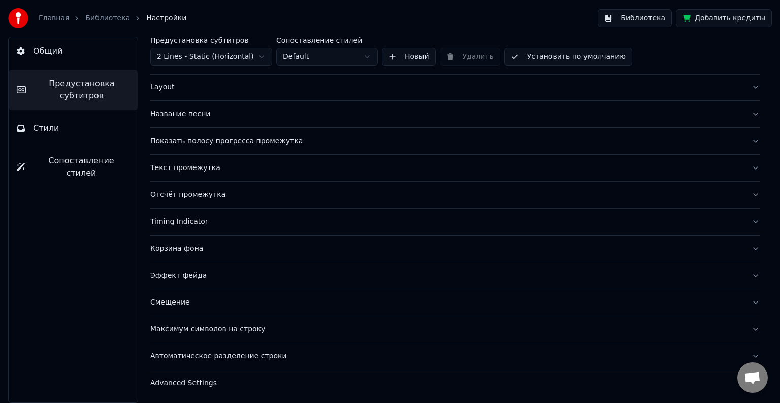
click at [288, 380] on div "Advanced Settings" at bounding box center [446, 383] width 593 height 10
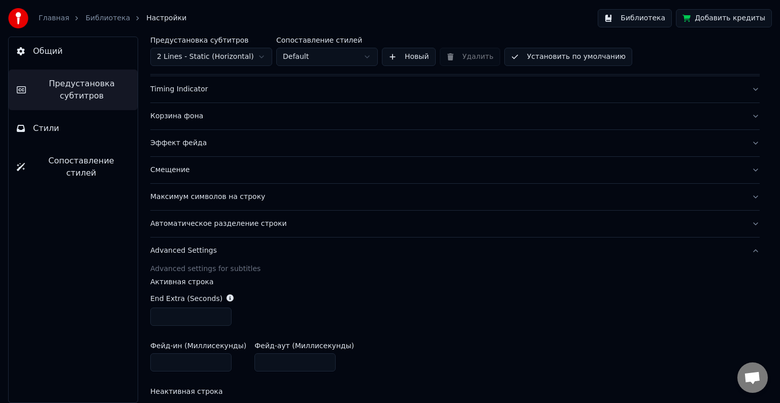
scroll to position [221, 0]
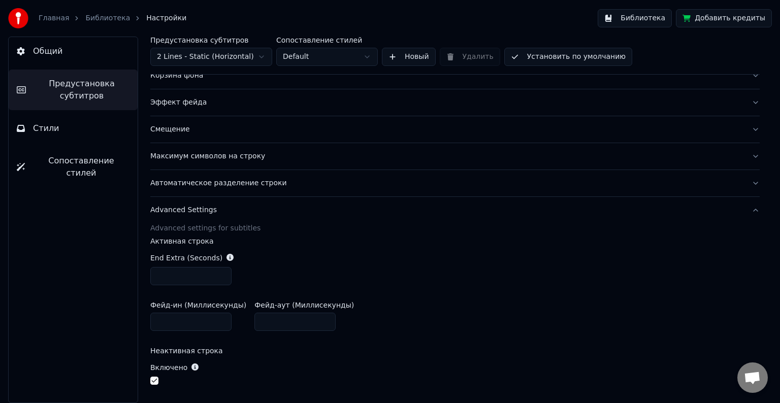
click at [185, 281] on input "***" at bounding box center [190, 276] width 81 height 18
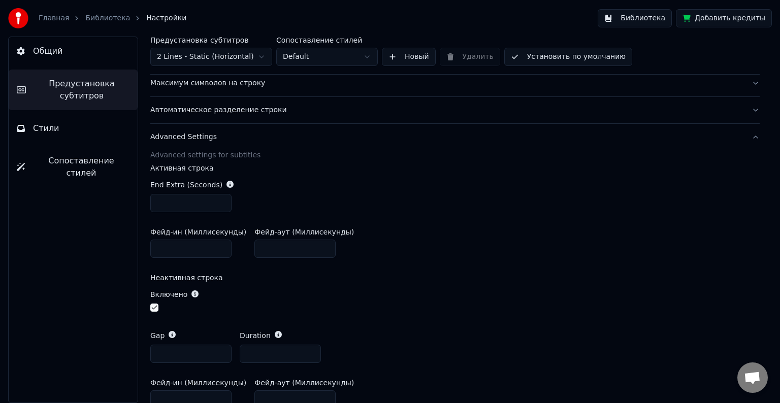
scroll to position [294, 0]
type input "*"
click at [401, 215] on div "End Extra (Seconds) *" at bounding box center [454, 195] width 609 height 49
click at [271, 141] on button "Advanced Settings" at bounding box center [454, 136] width 609 height 26
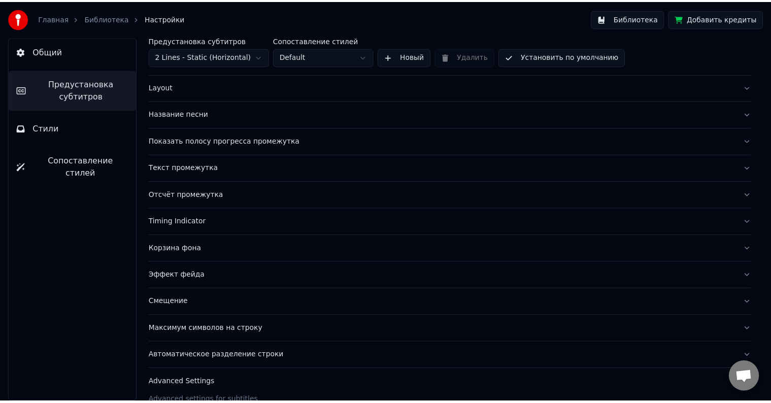
scroll to position [48, 0]
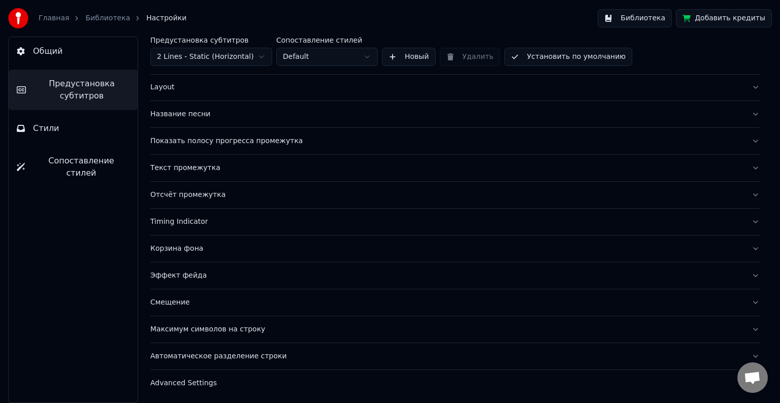
click at [103, 20] on link "Библиотека" at bounding box center [107, 18] width 45 height 10
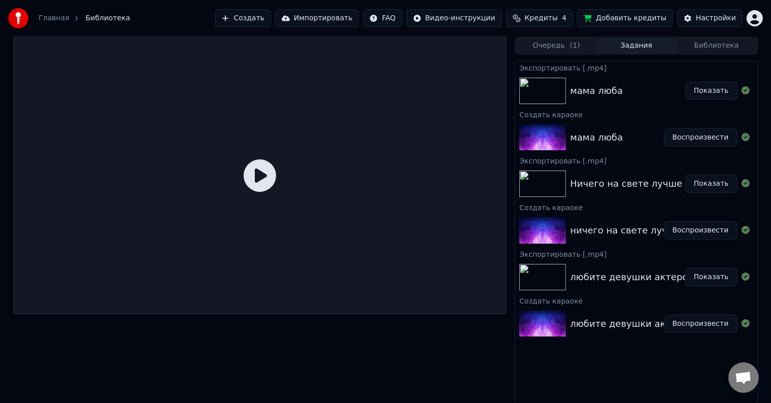
click at [255, 174] on icon at bounding box center [260, 175] width 32 height 32
click at [690, 145] on button "Воспроизвести" at bounding box center [701, 137] width 74 height 18
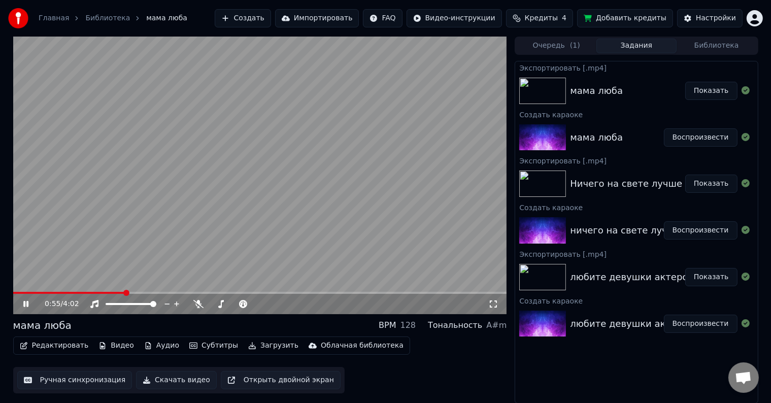
click at [124, 292] on span at bounding box center [260, 293] width 494 height 2
